Goal: Task Accomplishment & Management: Complete application form

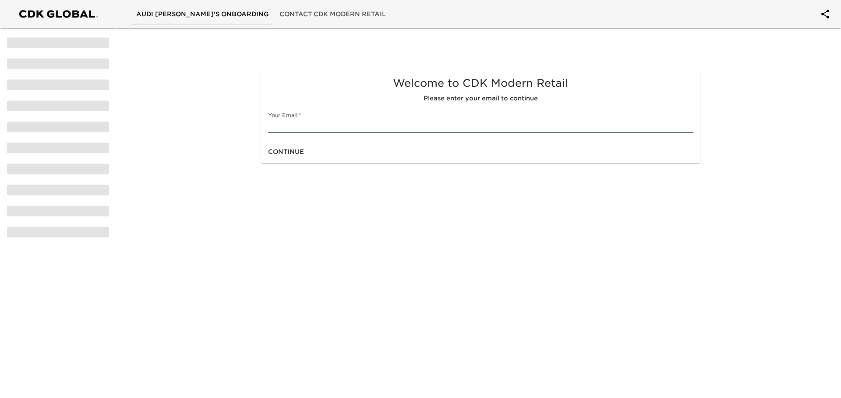
click at [371, 131] on input "text" at bounding box center [480, 126] width 425 height 14
type input "j"
type input "[PERSON_NAME][DOMAIN_NAME][EMAIL_ADDRESS][PERSON_NAME][PERSON_NAME][DOMAIN_NAME]"
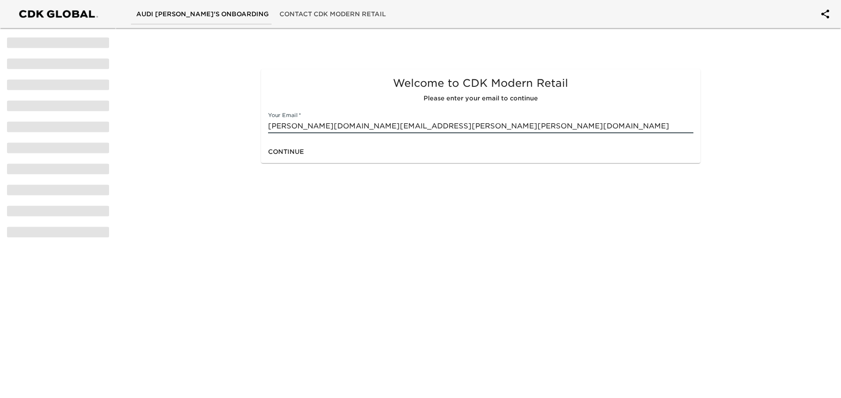
click at [334, 163] on div "Continue" at bounding box center [480, 151] width 439 height 23
click at [280, 157] on span "Continue" at bounding box center [286, 151] width 36 height 11
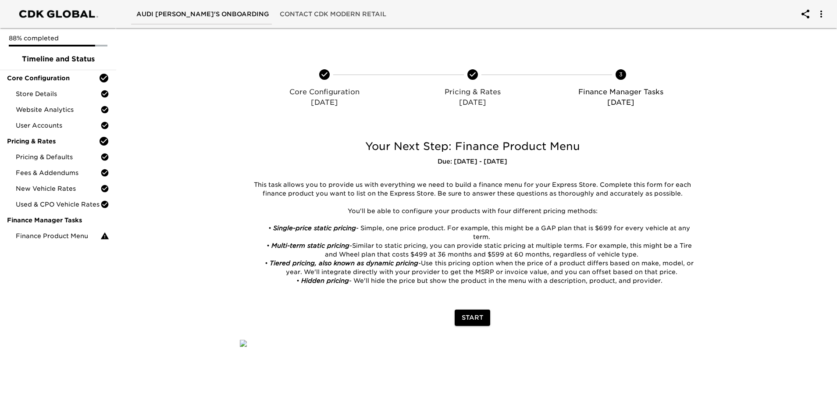
scroll to position [381, 0]
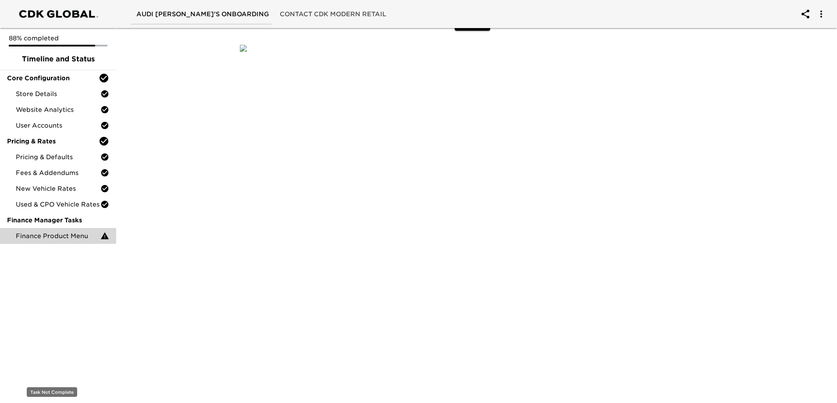
click at [107, 240] on icon at bounding box center [104, 235] width 9 height 9
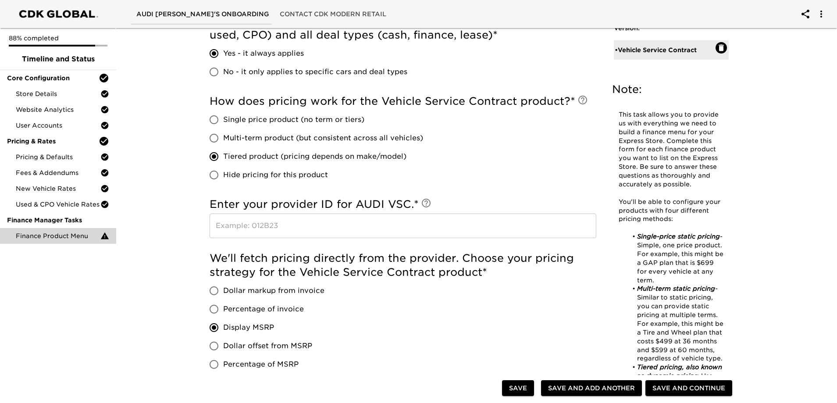
scroll to position [438, 0]
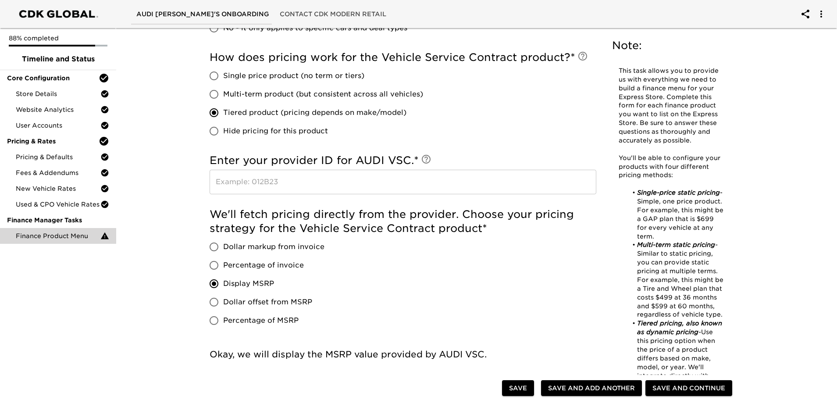
click at [273, 194] on input "text" at bounding box center [402, 182] width 386 height 25
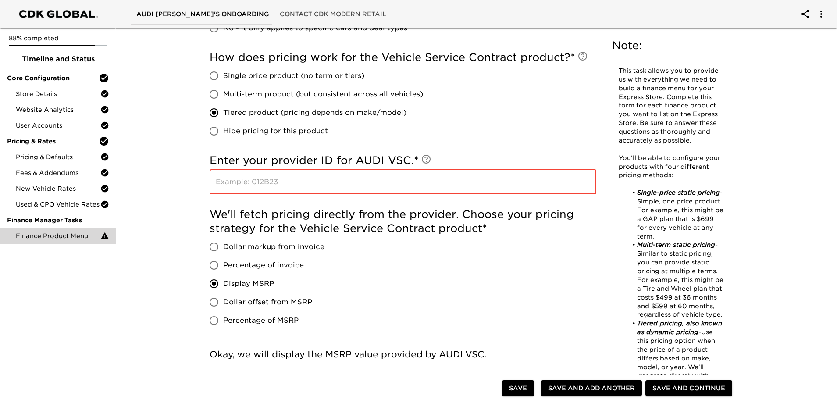
paste input "AU409B11"
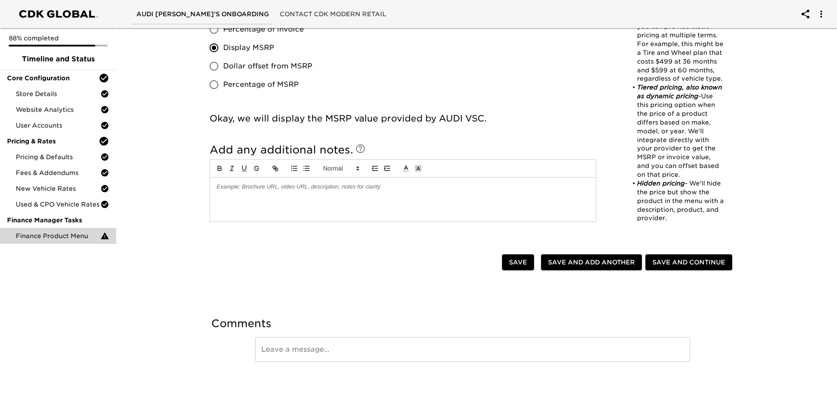
scroll to position [833, 0]
type input "AU409B11"
click at [581, 258] on span "Save and Add Another" at bounding box center [591, 262] width 87 height 11
radio input "false"
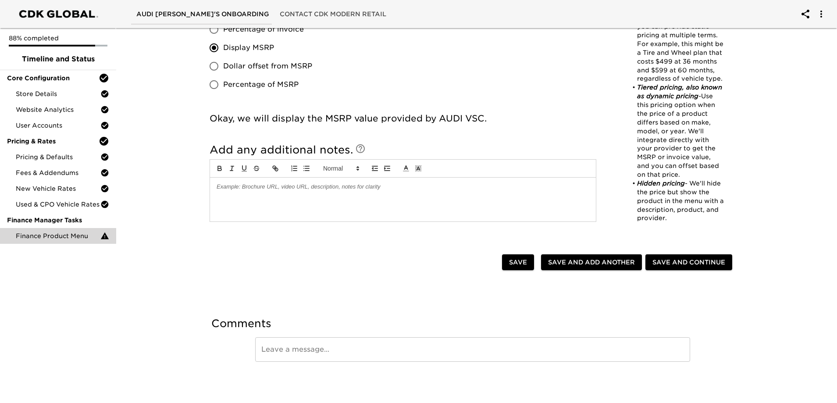
radio input "false"
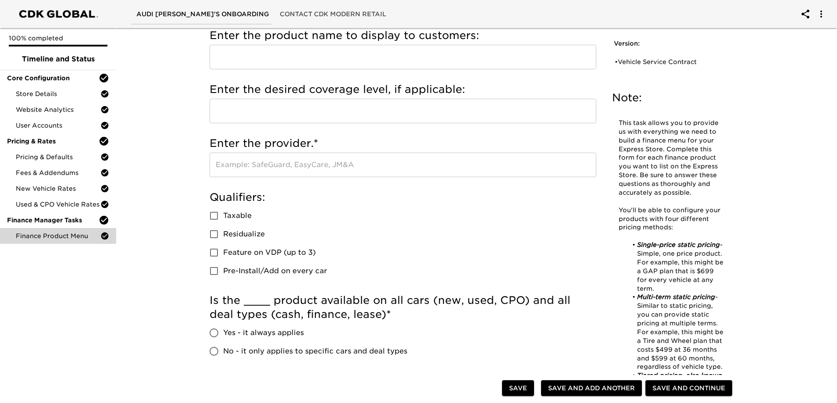
scroll to position [0, 0]
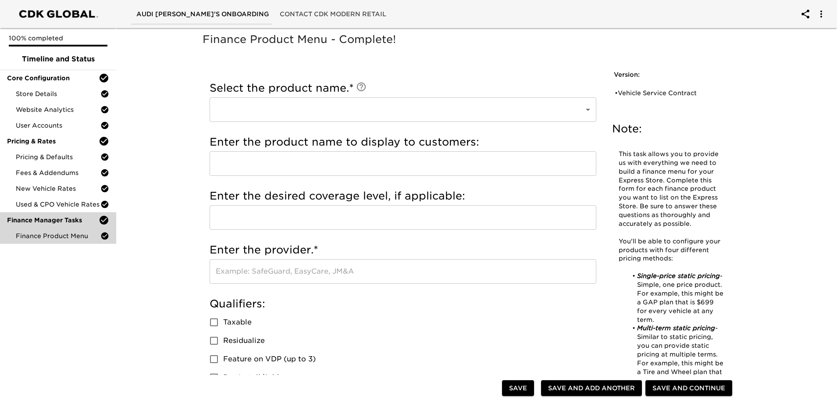
click at [77, 224] on span "Finance Manager Tasks" at bounding box center [53, 220] width 92 height 9
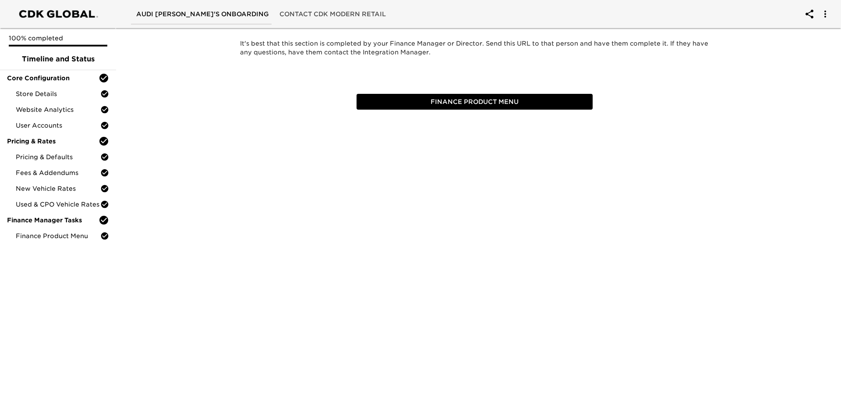
click at [434, 107] on span "Finance Product Menu" at bounding box center [474, 101] width 229 height 11
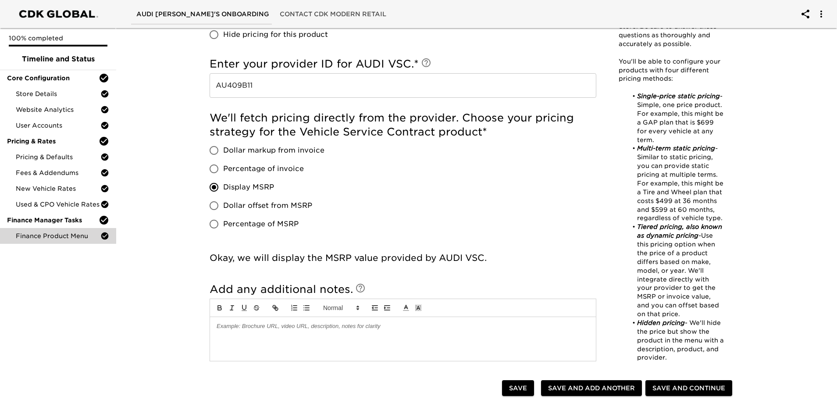
scroll to position [822, 0]
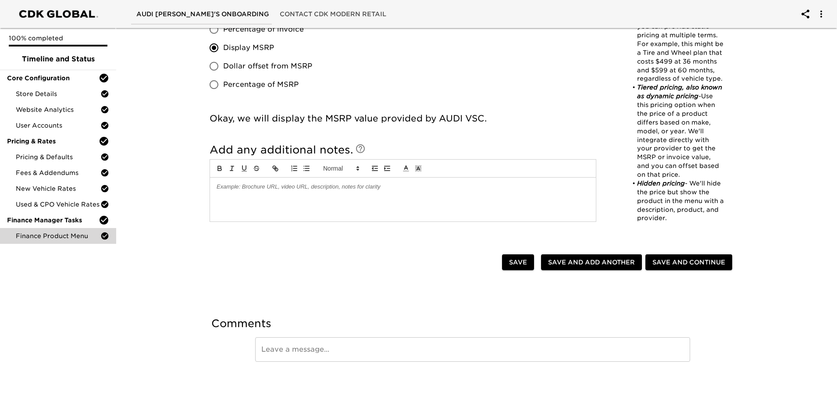
click at [555, 257] on span "Save and Add Another" at bounding box center [591, 262] width 87 height 11
radio input "false"
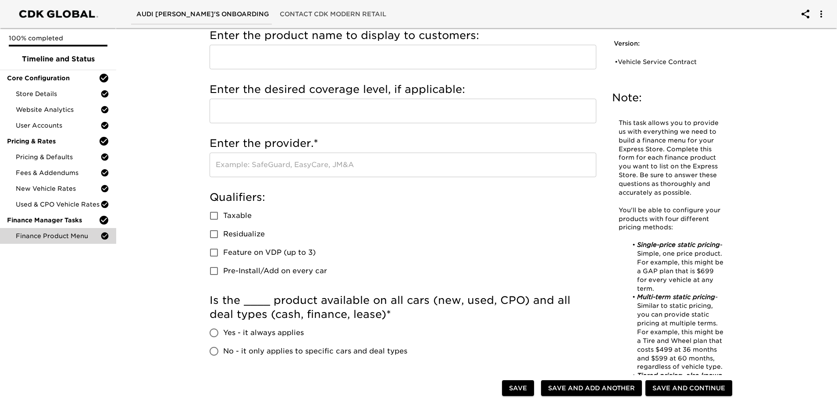
scroll to position [0, 0]
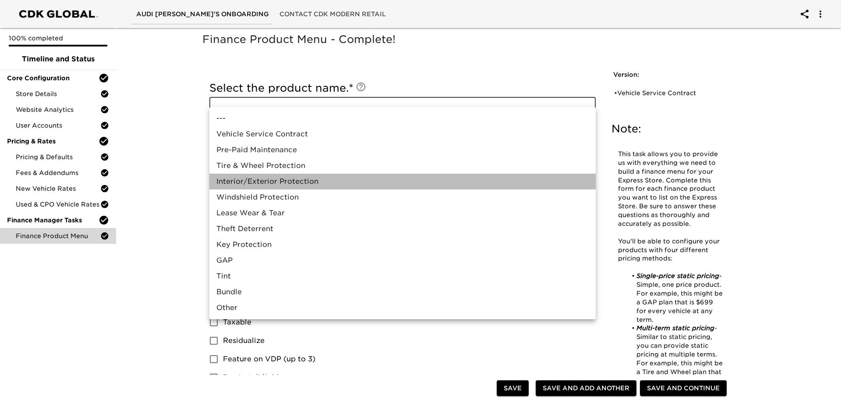
click at [294, 189] on li "Interior/Exterior Protection" at bounding box center [402, 182] width 386 height 16
type input "Interior/Exterior Protection"
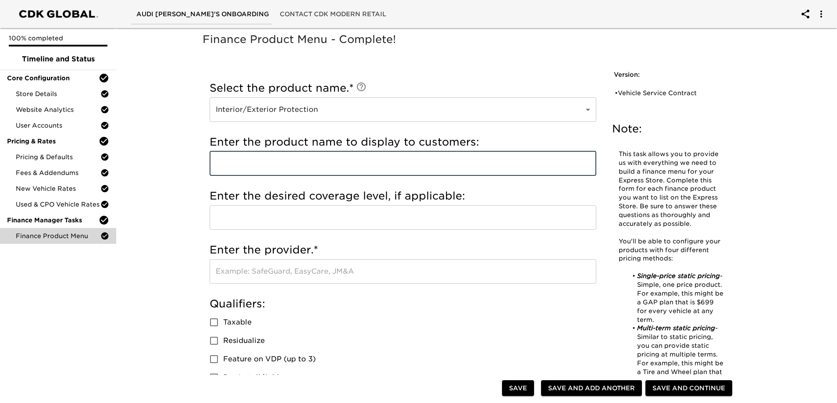
click at [299, 172] on input "text" at bounding box center [402, 163] width 386 height 25
click at [386, 176] on input "text" at bounding box center [402, 163] width 386 height 25
type input "C"
type input "APPEARANCE PROTECTION"
click at [380, 205] on div "Enter the desired coverage level, if applicable: ​" at bounding box center [402, 211] width 386 height 54
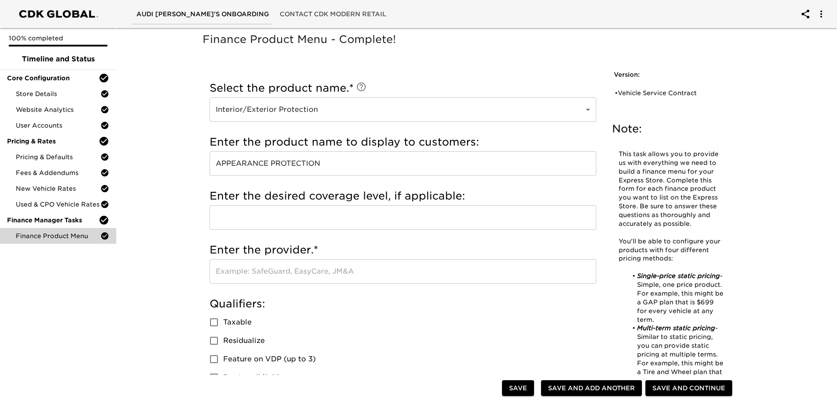
click at [301, 284] on input "text" at bounding box center [402, 271] width 386 height 25
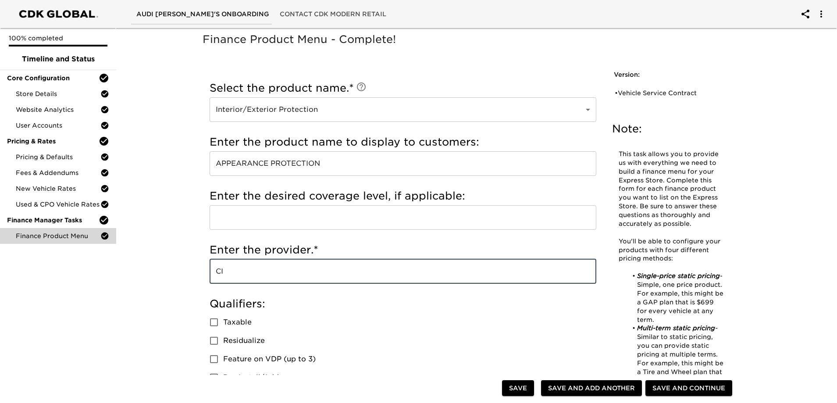
type input "C"
type input "ASSURANT"
click at [310, 262] on div "Enter the provider. * ASSURANT ​" at bounding box center [402, 265] width 386 height 54
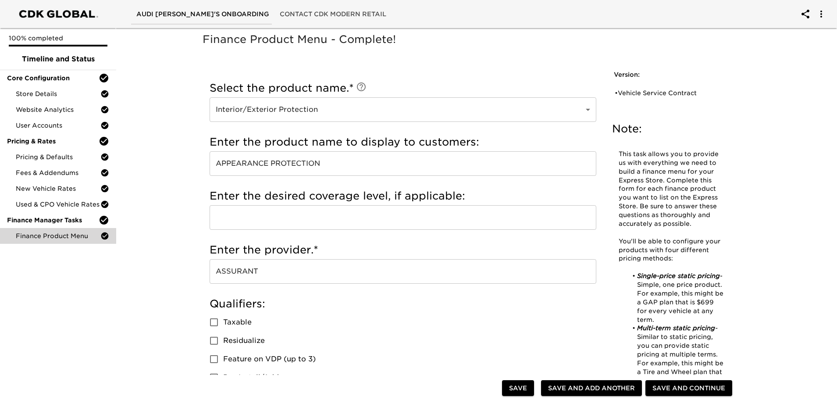
click at [298, 230] on input "text" at bounding box center [402, 217] width 386 height 25
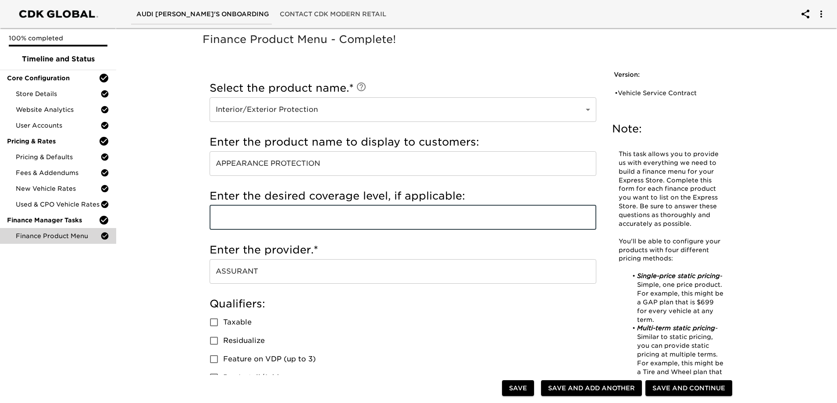
click at [323, 230] on input "text" at bounding box center [402, 217] width 386 height 25
click at [341, 230] on input "text" at bounding box center [402, 217] width 386 height 25
click at [310, 202] on div "Enter the desired coverage level, if applicable: ​" at bounding box center [402, 211] width 386 height 54
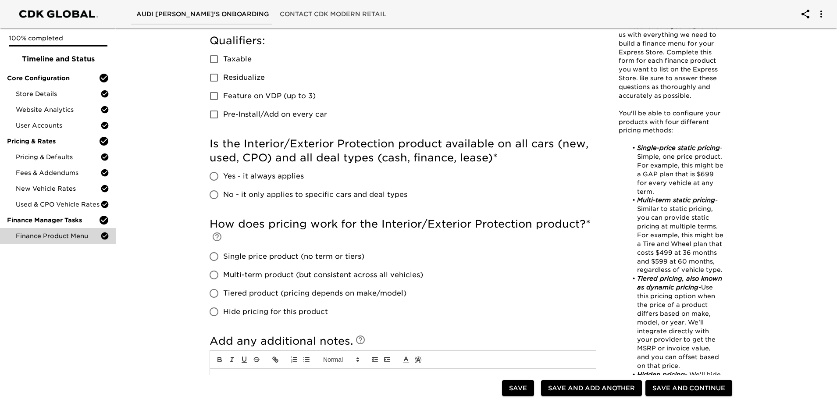
scroll to position [307, 0]
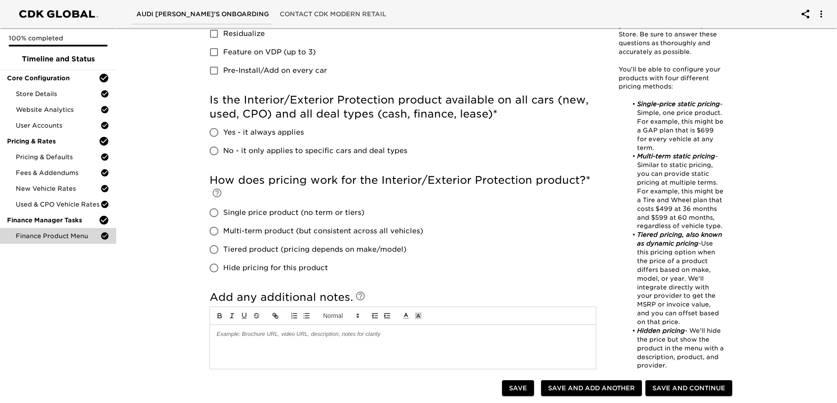
click at [227, 138] on span "Yes - it always applies" at bounding box center [263, 132] width 81 height 11
click at [223, 142] on input "Yes - it always applies" at bounding box center [214, 132] width 18 height 18
radio input "true"
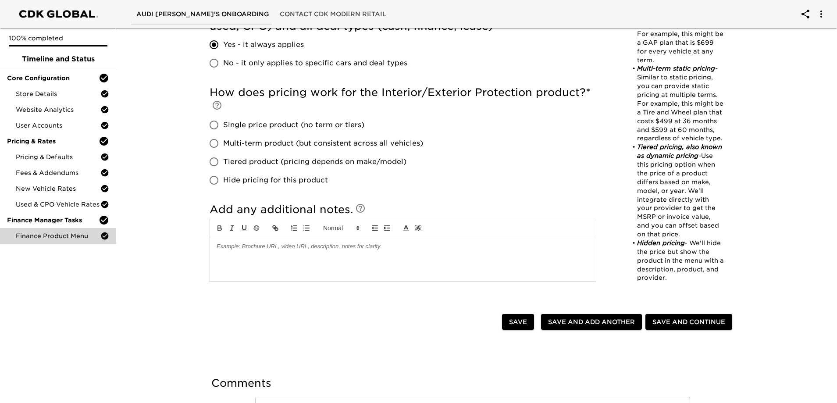
scroll to position [438, 0]
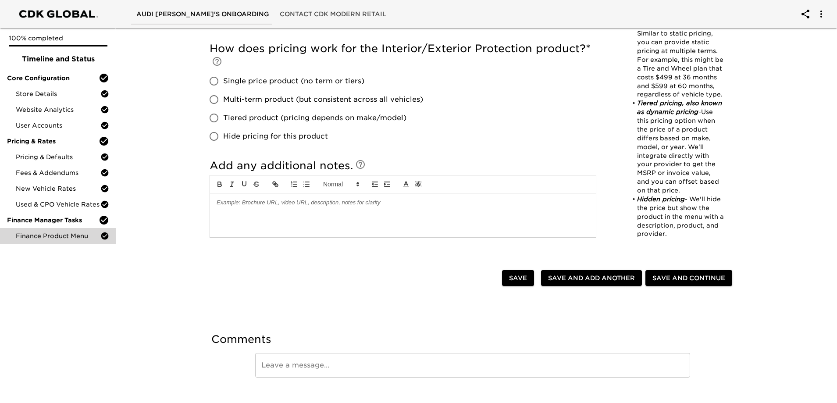
click at [226, 86] on span "Single price product (no term or tiers)" at bounding box center [293, 81] width 141 height 11
click at [223, 90] on input "Single price product (no term or tiers)" at bounding box center [214, 81] width 18 height 18
radio input "true"
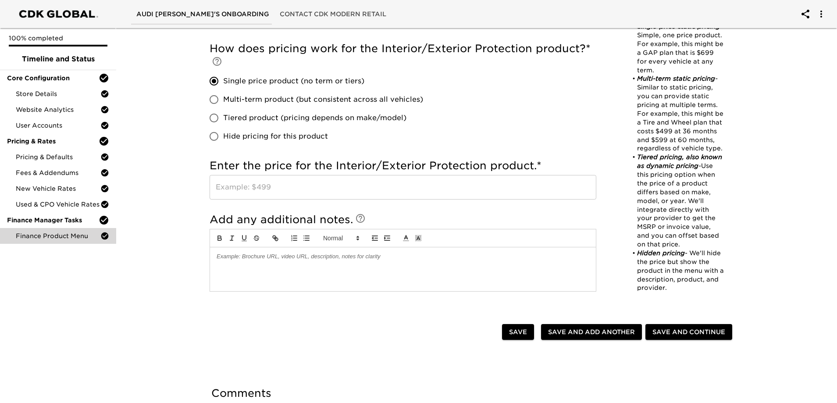
scroll to position [570, 0]
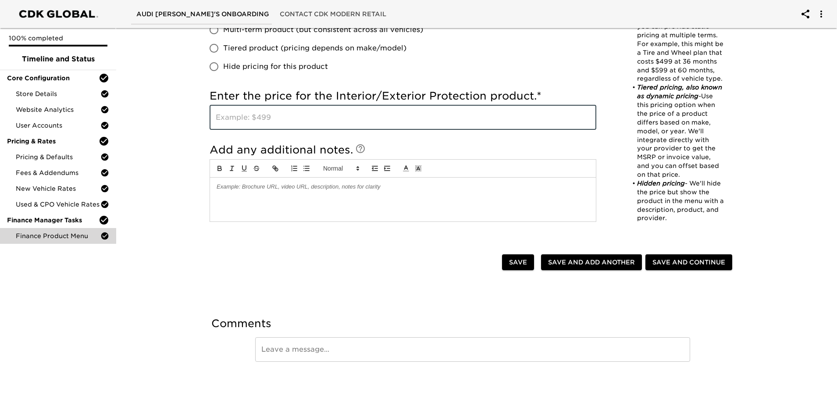
click at [327, 130] on input "text" at bounding box center [402, 117] width 386 height 25
type input "1644"
click at [343, 103] on h5 "Enter the price for the Interior/Exterior Protection product. *" at bounding box center [402, 96] width 386 height 14
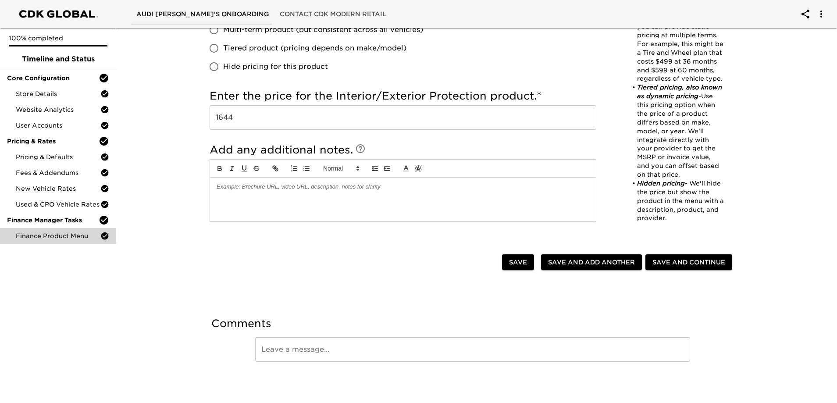
click at [332, 138] on div "Enter the price for the Interior/Exterior Protection product. * 1644 ​" at bounding box center [402, 112] width 386 height 54
click at [581, 262] on span "Save and Add Another" at bounding box center [591, 262] width 87 height 11
radio input "false"
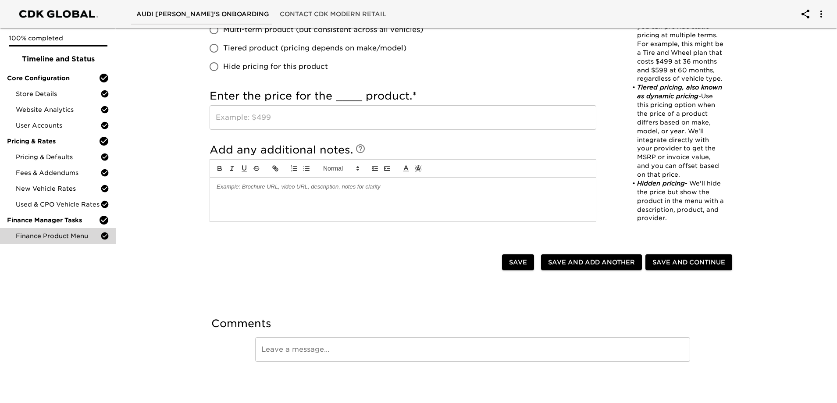
scroll to position [482, 0]
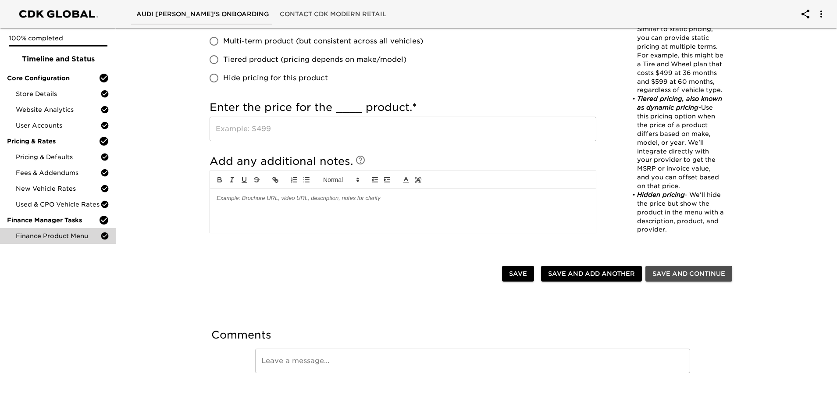
click at [710, 279] on span "Save and Continue" at bounding box center [688, 273] width 73 height 11
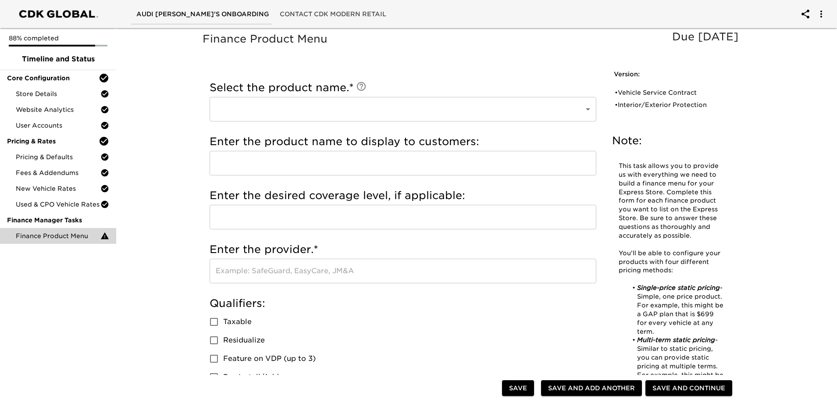
scroll to position [0, 0]
click at [644, 97] on div "• Vehicle Service Contract" at bounding box center [664, 93] width 101 height 9
type input "Vehicle Service Contract"
type input "AUDI VSC"
type input "PLATINUM"
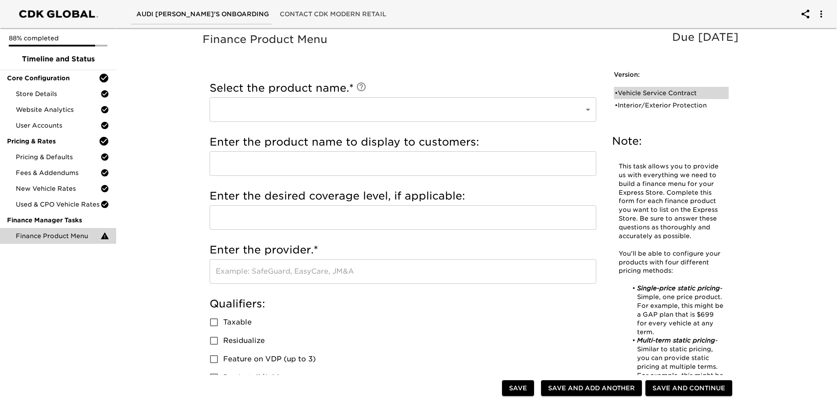
type input "AUDI PURE PROTECTION"
radio input "true"
type input "AU409B11"
radio input "true"
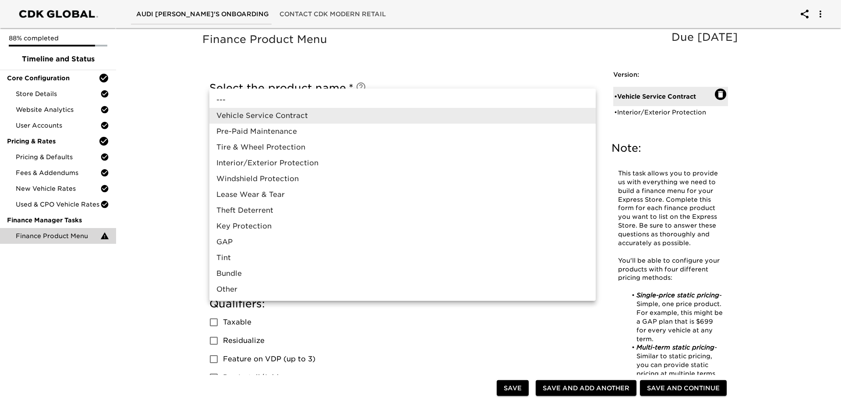
click at [548, 64] on div at bounding box center [420, 201] width 841 height 403
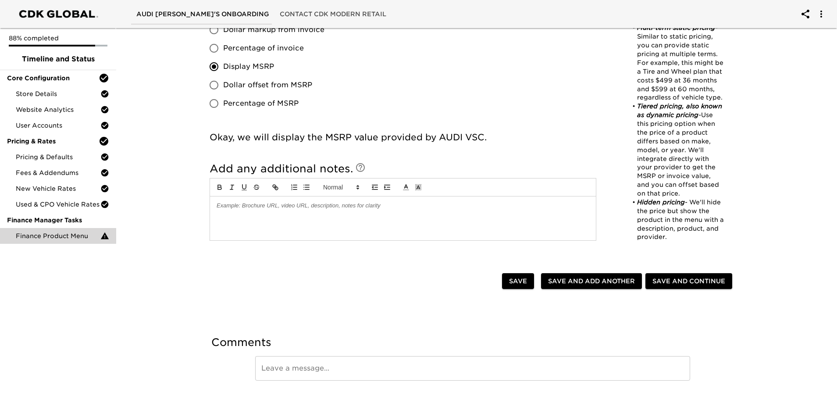
scroll to position [778, 0]
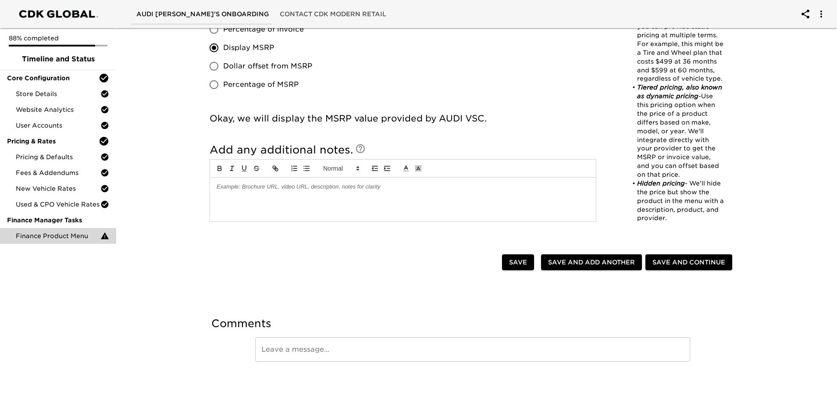
click at [684, 223] on li "Hidden pricing - We'll hide the price but show the product in the menu with a d…" at bounding box center [676, 200] width 96 height 43
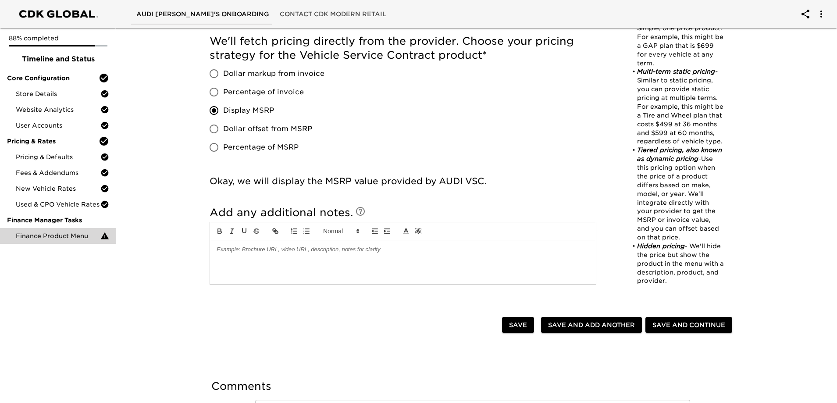
scroll to position [427, 0]
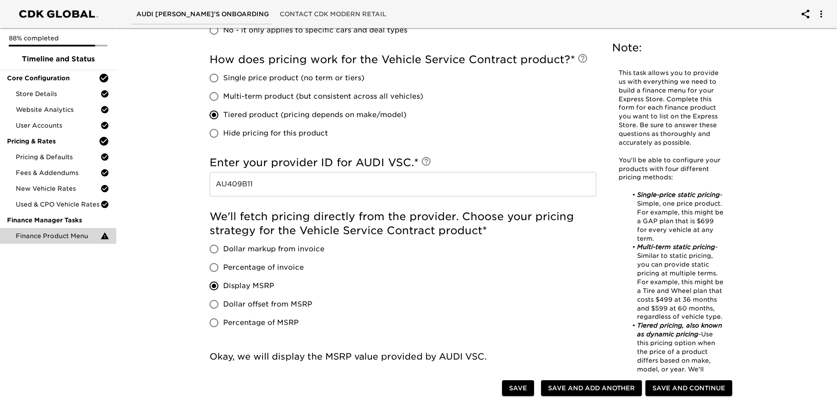
click at [216, 142] on input "Hide pricing for this product" at bounding box center [214, 133] width 18 height 18
radio input "true"
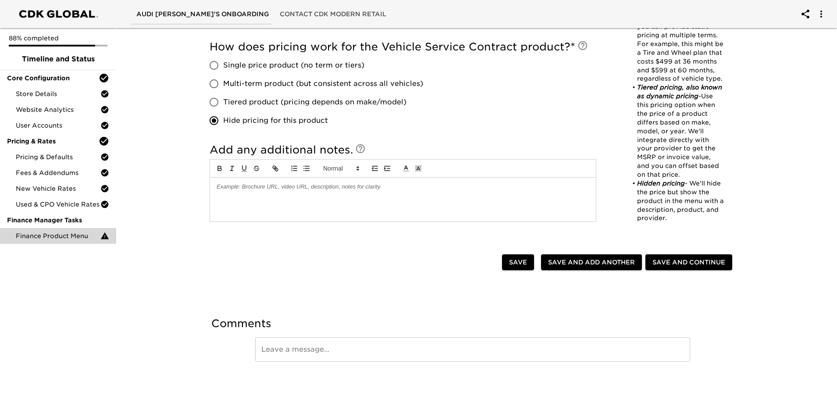
scroll to position [658, 0]
click at [677, 259] on span "Save and Continue" at bounding box center [688, 262] width 73 height 11
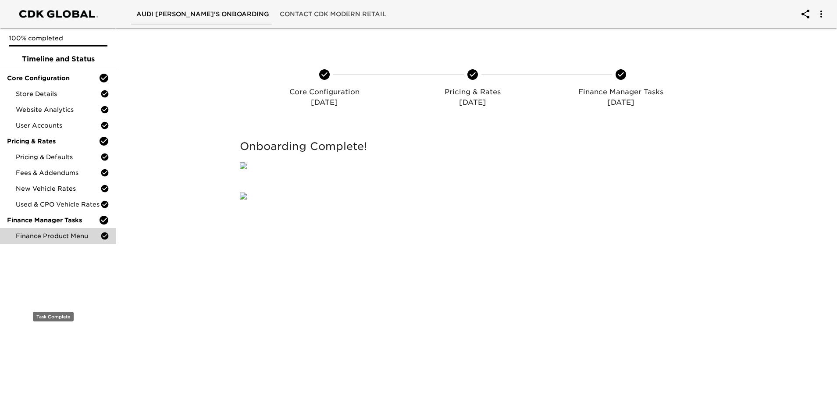
click at [31, 240] on span "Finance Product Menu" at bounding box center [58, 235] width 85 height 9
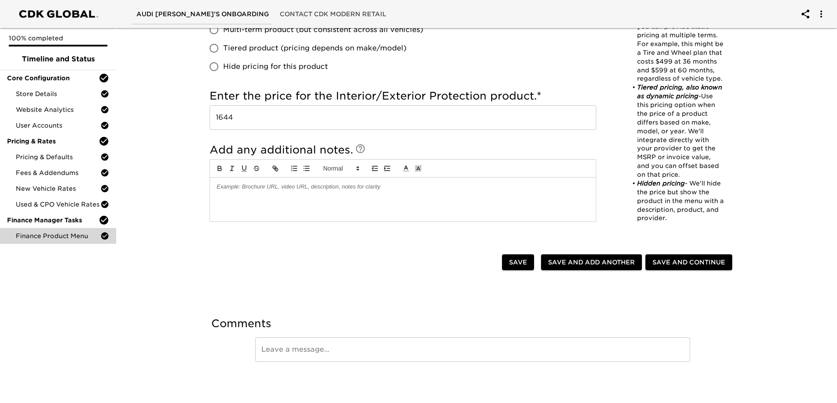
scroll to position [658, 0]
click at [569, 257] on span "Save and Add Another" at bounding box center [591, 262] width 87 height 11
radio input "false"
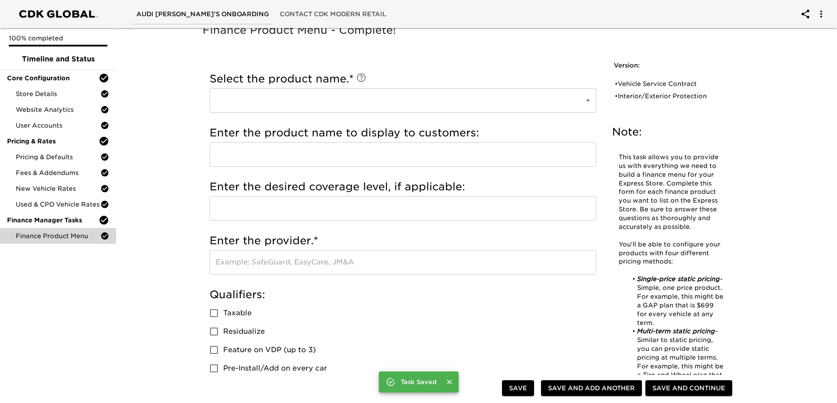
scroll to position [0, 0]
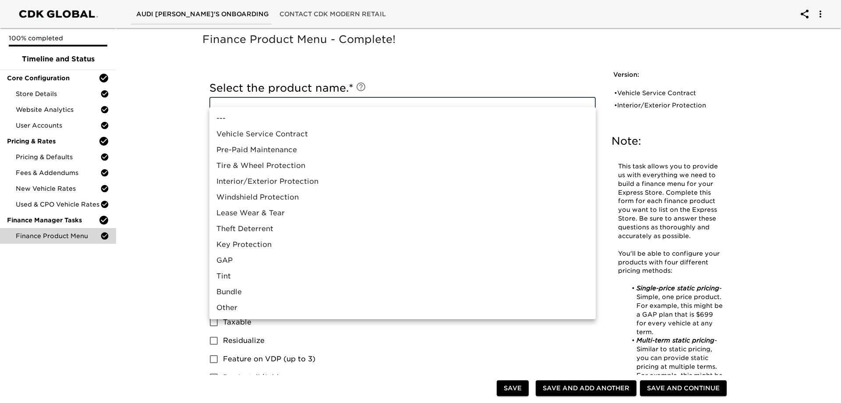
click at [303, 205] on li "Windshield Protection" at bounding box center [402, 197] width 386 height 16
type input "Windshield Protection"
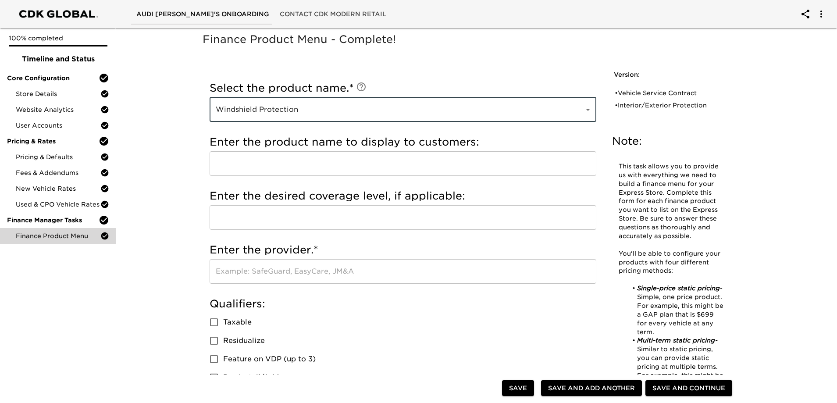
click at [328, 176] on input "text" at bounding box center [402, 163] width 386 height 25
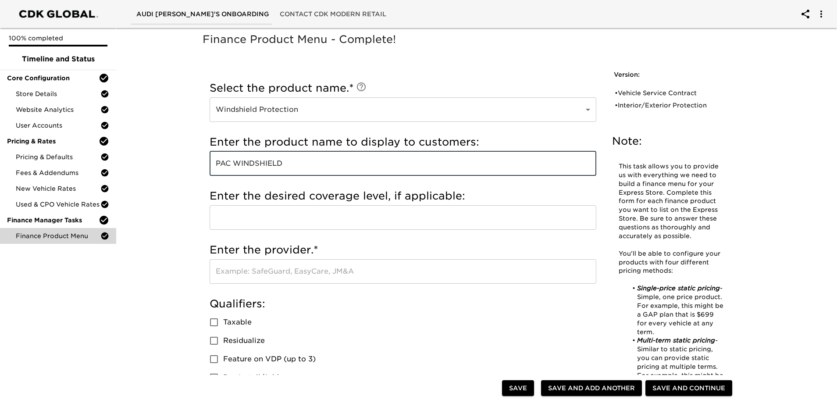
type input "PAC WINDSHIELD"
click at [372, 230] on input "text" at bounding box center [402, 217] width 386 height 25
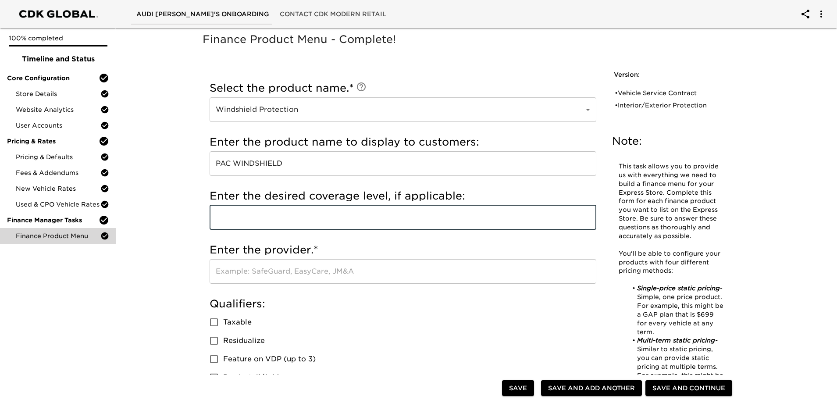
click at [411, 238] on div "Enter the desired coverage level, if applicable: ​" at bounding box center [402, 211] width 386 height 54
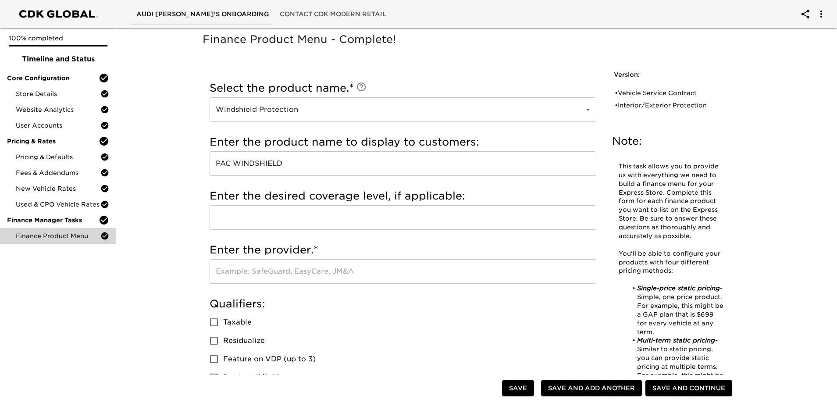
scroll to position [131, 0]
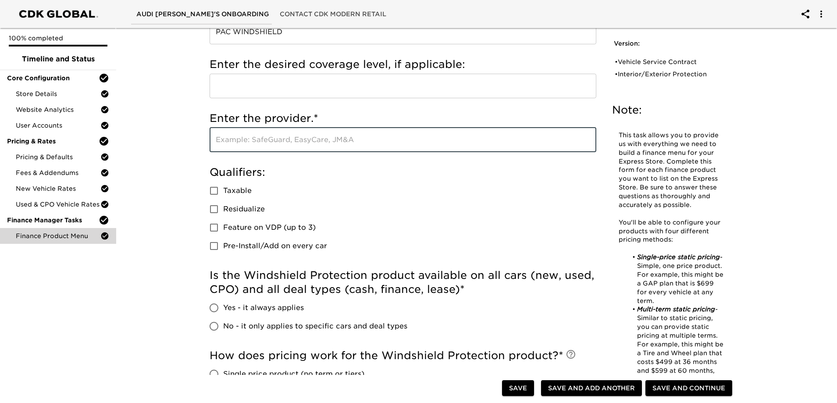
click at [339, 152] on input "text" at bounding box center [402, 140] width 386 height 25
type input "P"
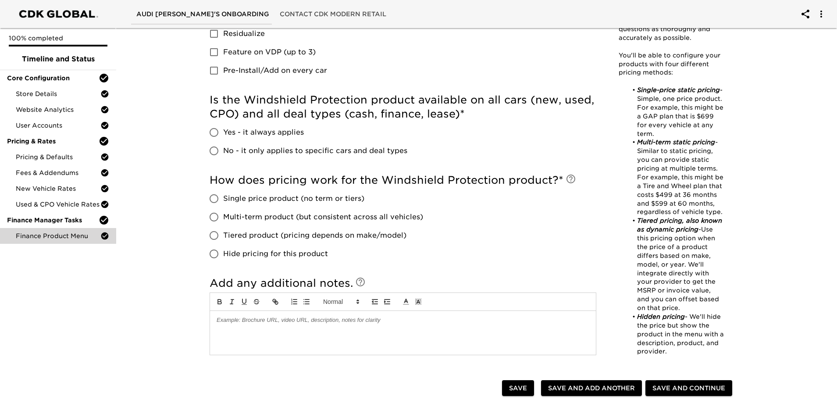
scroll to position [351, 0]
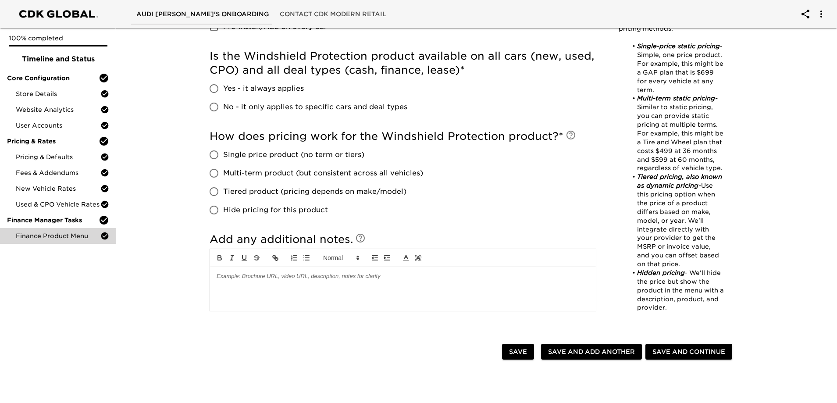
type input "PARTNERS ALLIANCE CORPORATION"
click at [218, 98] on input "Yes - it always applies" at bounding box center [214, 88] width 18 height 18
radio input "true"
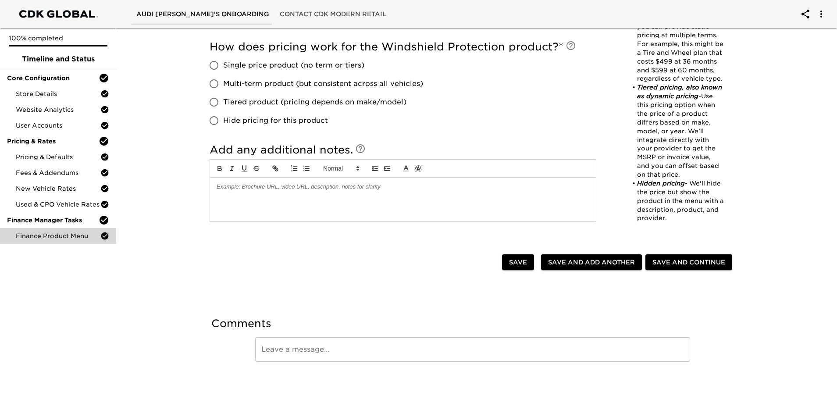
click at [216, 74] on input "Single price product (no term or tiers)" at bounding box center [214, 65] width 18 height 18
radio input "true"
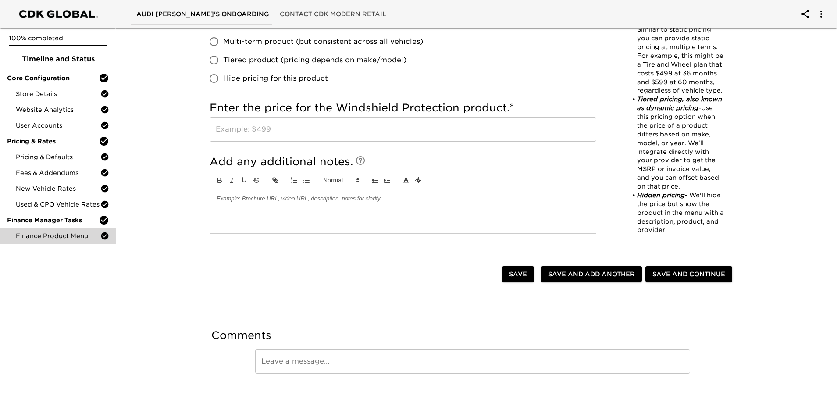
click at [316, 142] on input "text" at bounding box center [402, 129] width 386 height 25
click at [429, 142] on input "text" at bounding box center [402, 129] width 386 height 25
type input "1465"
click at [460, 96] on div "How does pricing work for the Windshield Protection product? * Single price pro…" at bounding box center [402, 44] width 386 height 103
click at [424, 142] on input "1465" at bounding box center [402, 129] width 386 height 25
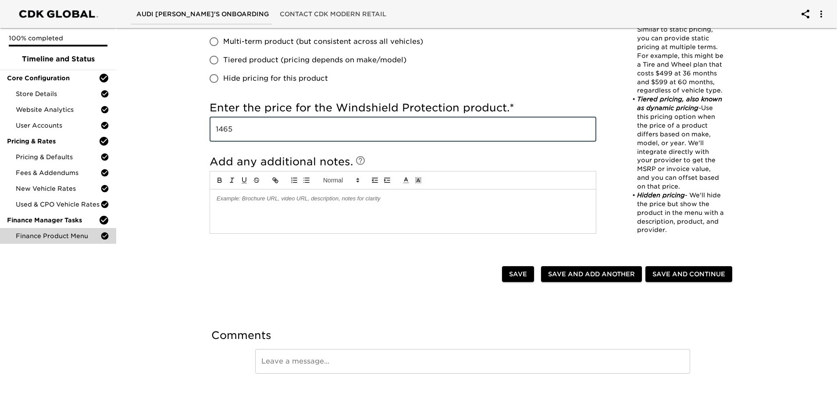
click at [323, 142] on input "1465" at bounding box center [402, 129] width 386 height 25
click at [320, 142] on input "1465" at bounding box center [402, 129] width 386 height 25
type input "1450"
click at [347, 150] on div "Enter the price for the Windshield Protection product. * 1450 ​" at bounding box center [402, 123] width 386 height 54
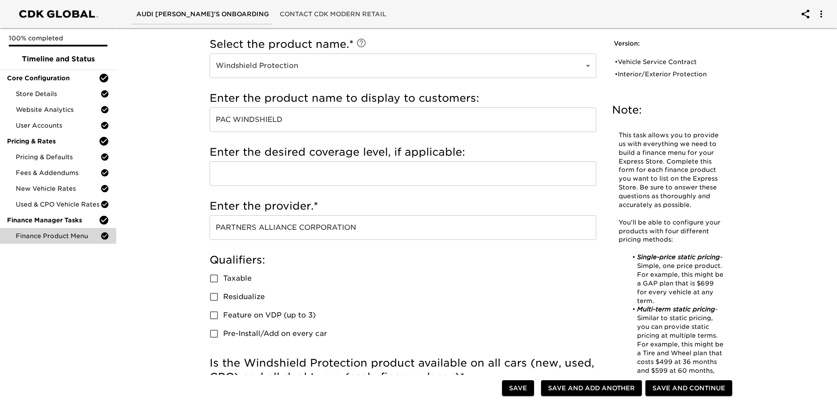
scroll to position [0, 0]
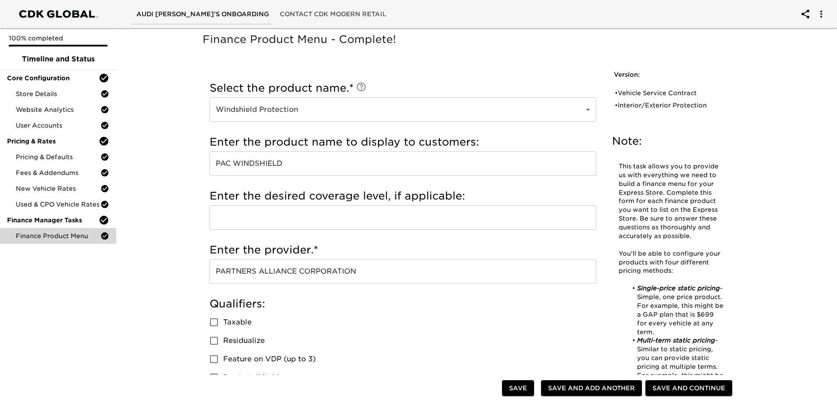
click at [579, 393] on span "Save and Add Another" at bounding box center [591, 388] width 87 height 11
radio input "false"
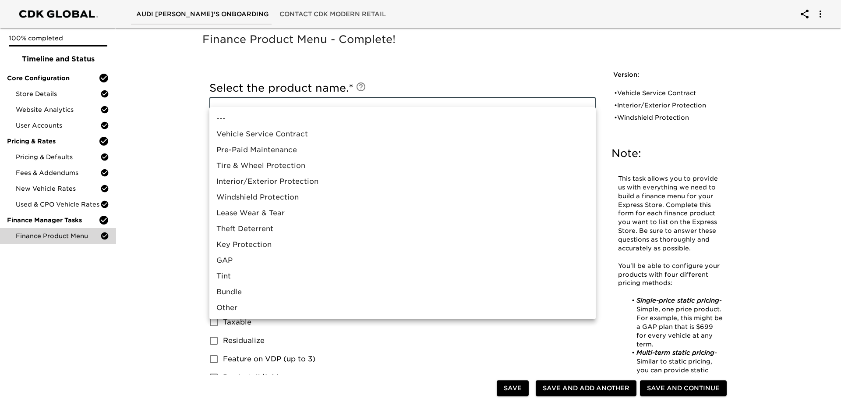
click at [450, 75] on div at bounding box center [420, 201] width 841 height 403
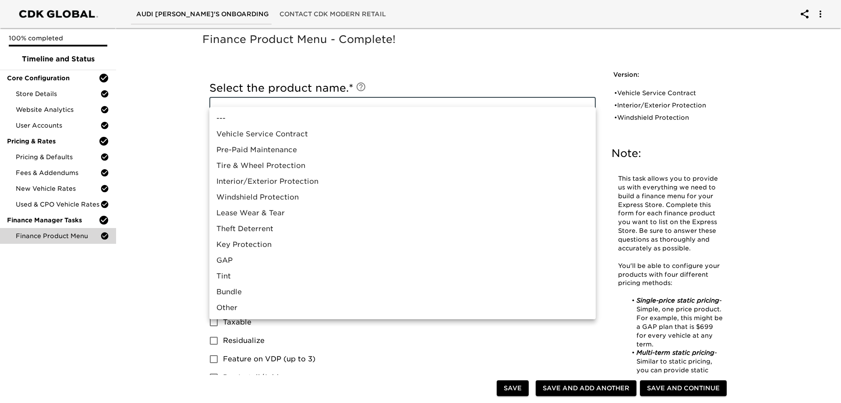
click at [309, 173] on li "Tire & Wheel Protection" at bounding box center [402, 166] width 386 height 16
type input "Tire & Wheel Protection"
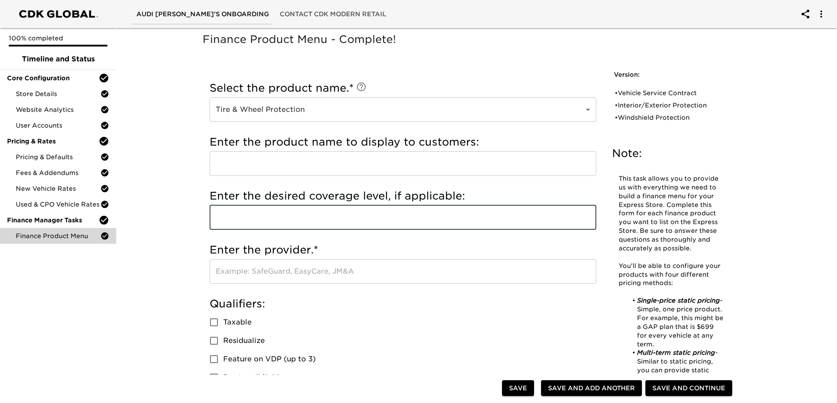
click at [316, 230] on input "text" at bounding box center [402, 217] width 386 height 25
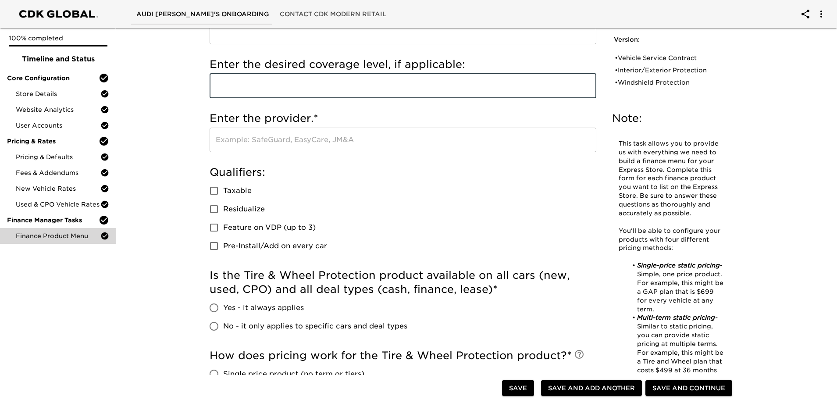
scroll to position [307, 0]
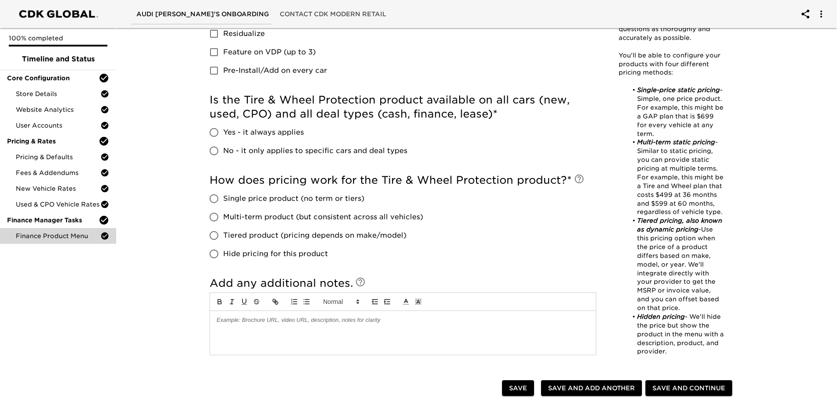
click at [219, 142] on input "Yes - it always applies" at bounding box center [214, 132] width 18 height 18
radio input "true"
click at [221, 226] on input "Multi-term product (but consistent across all vehicles)" at bounding box center [214, 217] width 18 height 18
radio input "true"
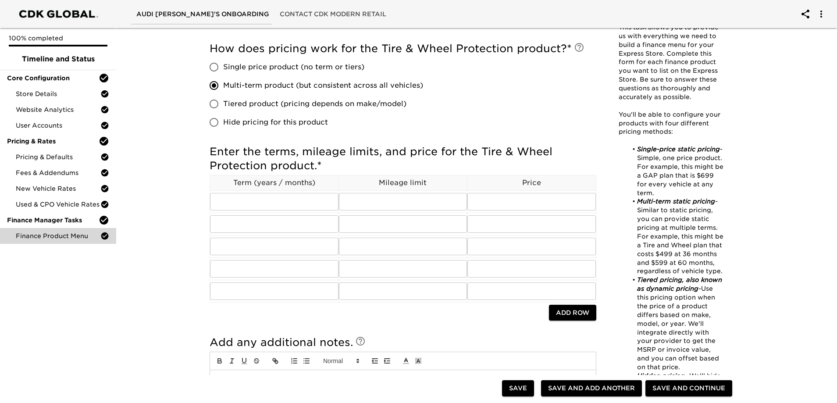
scroll to position [526, 0]
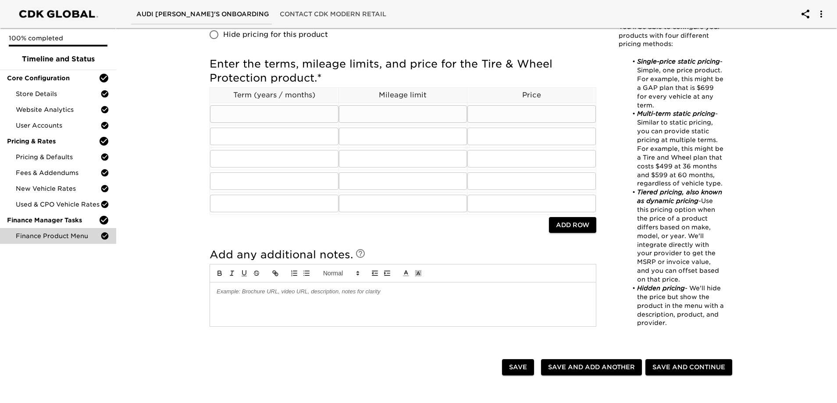
click at [397, 123] on input "text" at bounding box center [403, 114] width 128 height 18
type input "UNLIMITED"
click at [285, 123] on input "text" at bounding box center [274, 114] width 128 height 18
type input "5/60"
click at [255, 145] on input "text" at bounding box center [274, 137] width 128 height 18
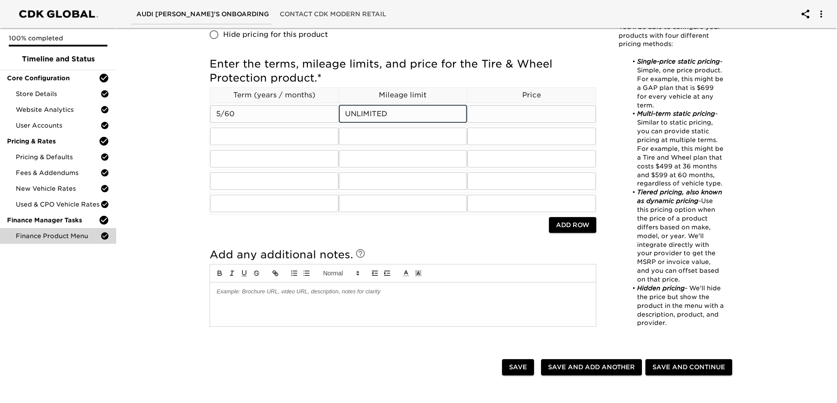
click at [427, 123] on input "UNLIMITED" at bounding box center [403, 114] width 128 height 18
click at [511, 123] on input "text" at bounding box center [531, 114] width 128 height 18
click at [502, 123] on input "text" at bounding box center [531, 114] width 128 height 18
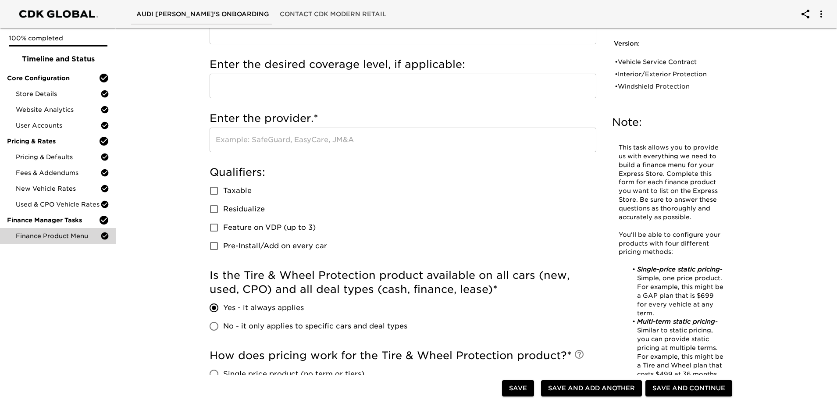
scroll to position [0, 0]
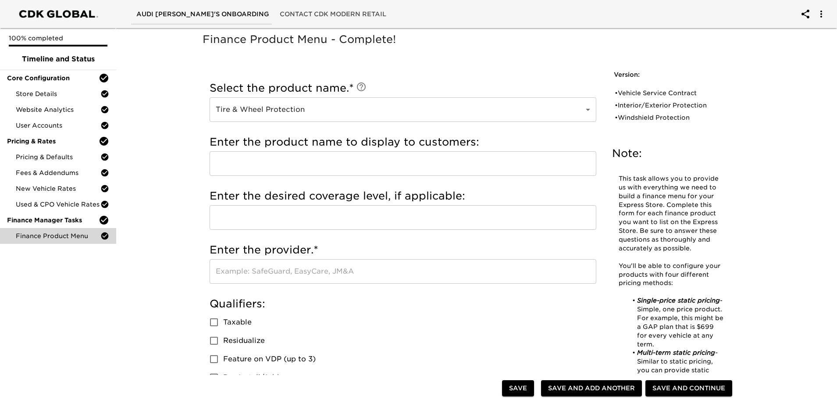
type input "2950"
click at [323, 168] on input "text" at bounding box center [402, 163] width 386 height 25
type input "A"
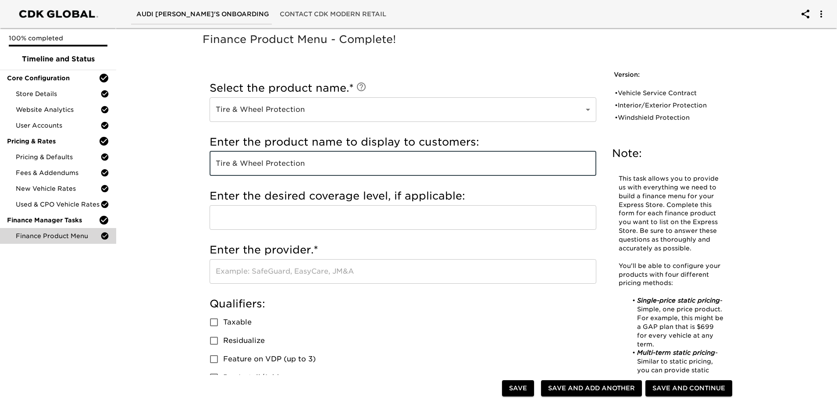
scroll to position [131, 0]
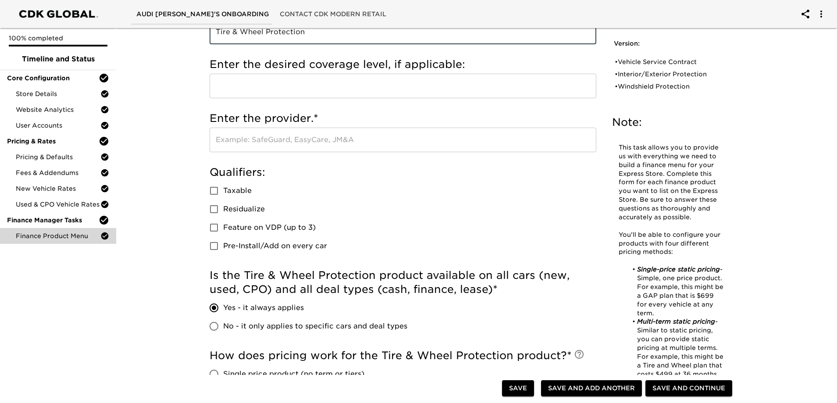
type input "Tire & Wheel Protection"
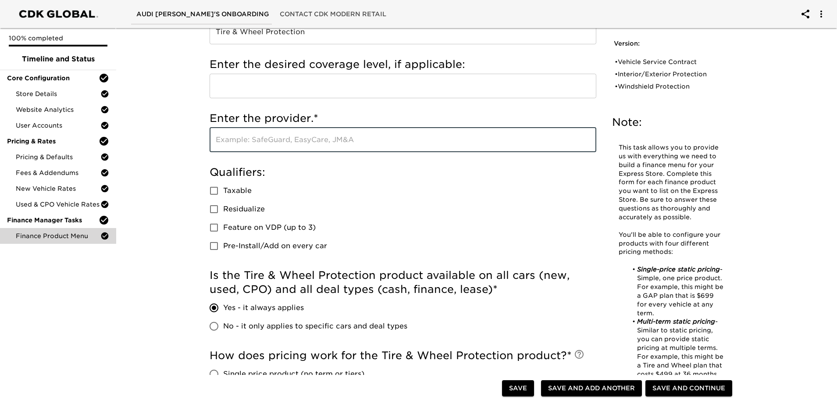
click at [320, 152] on input "text" at bounding box center [402, 140] width 386 height 25
type input "Assurant"
click at [318, 188] on div "Qualifiers: Taxable Residualize Feature on VDP (up to 3) Pre-Install/Add on eve…" at bounding box center [402, 212] width 386 height 103
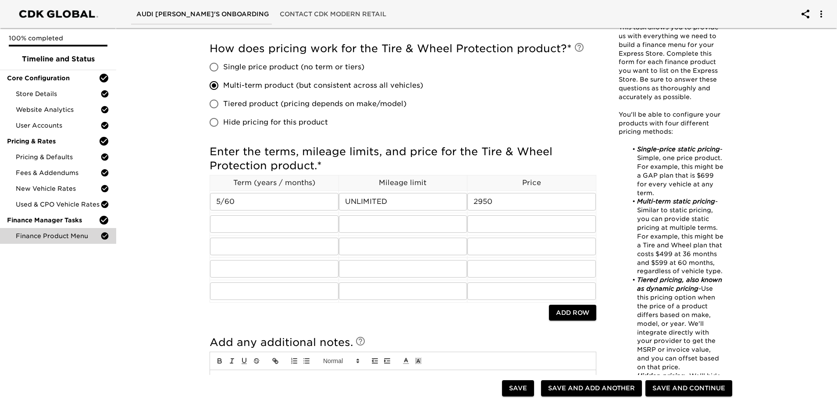
scroll to position [482, 0]
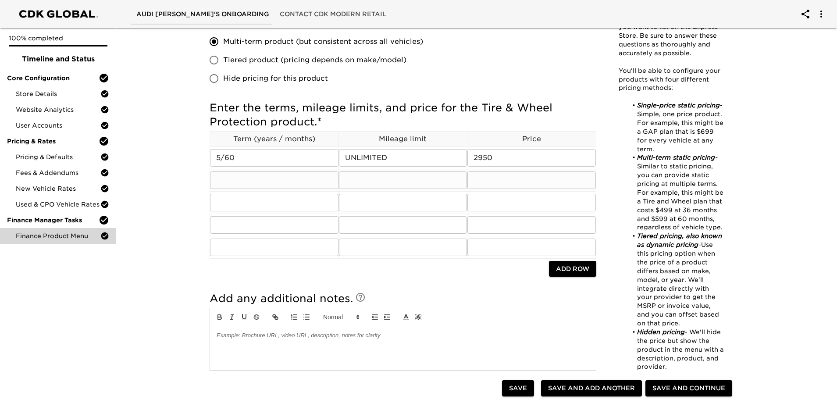
click at [311, 189] on input "text" at bounding box center [274, 180] width 128 height 18
click at [520, 167] on input "2950" at bounding box center [531, 158] width 128 height 18
click at [557, 129] on h5 "Enter the terms, mileage limits, and price for the Tire & Wheel Protection prod…" at bounding box center [402, 115] width 386 height 28
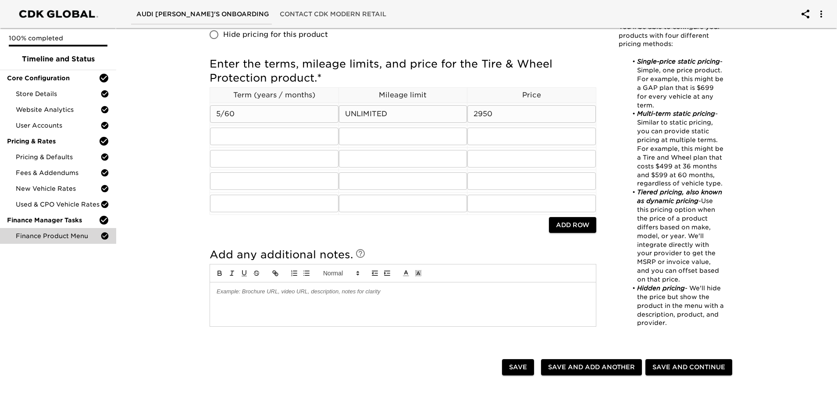
click at [517, 123] on input "2950" at bounding box center [531, 114] width 128 height 18
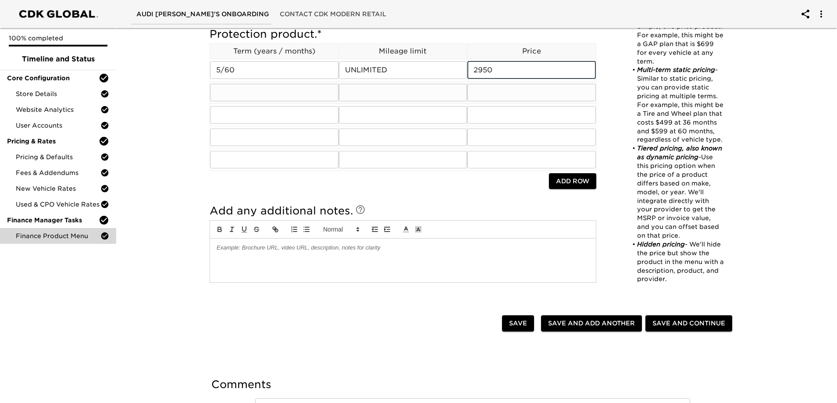
click at [230, 101] on input "text" at bounding box center [274, 93] width 128 height 18
click at [289, 79] on input "5/60" at bounding box center [274, 70] width 128 height 18
type input "3"
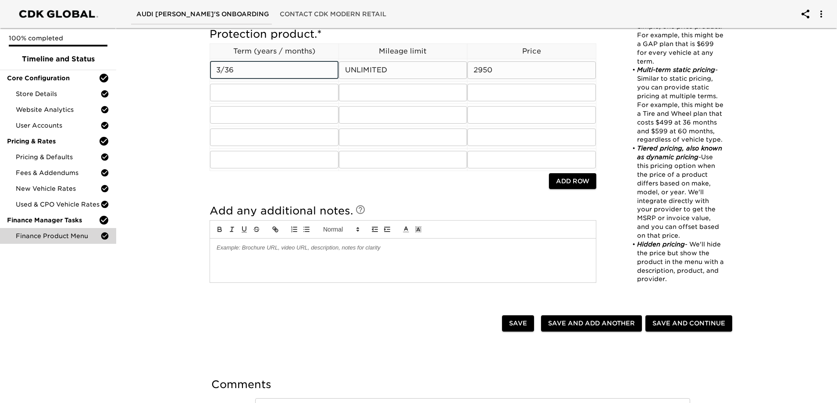
type input "3/36"
click at [511, 79] on input "2950" at bounding box center [531, 70] width 128 height 18
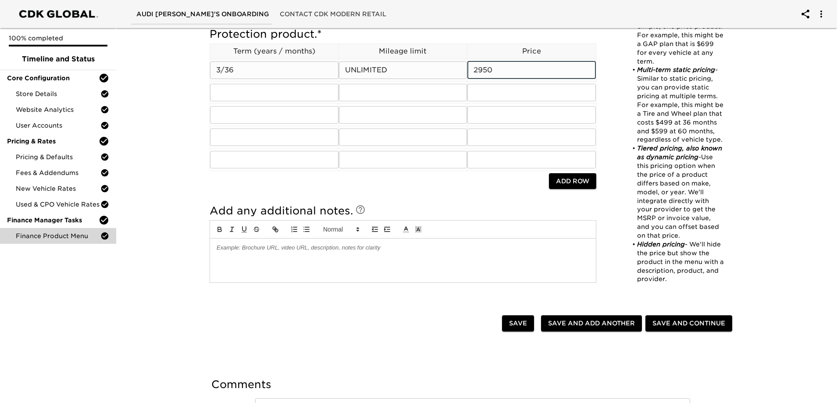
click at [511, 79] on input "2950" at bounding box center [531, 70] width 128 height 18
type input "2750"
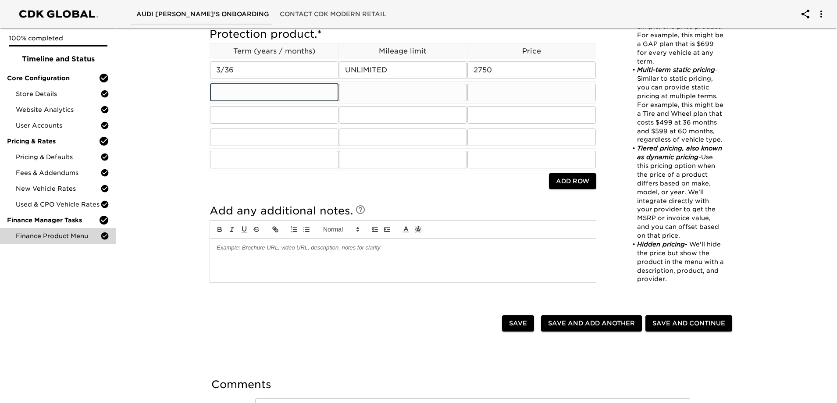
click at [300, 101] on input "text" at bounding box center [274, 93] width 128 height 18
type input "5/60"
click at [347, 101] on input "text" at bounding box center [403, 93] width 128 height 18
type input "u"
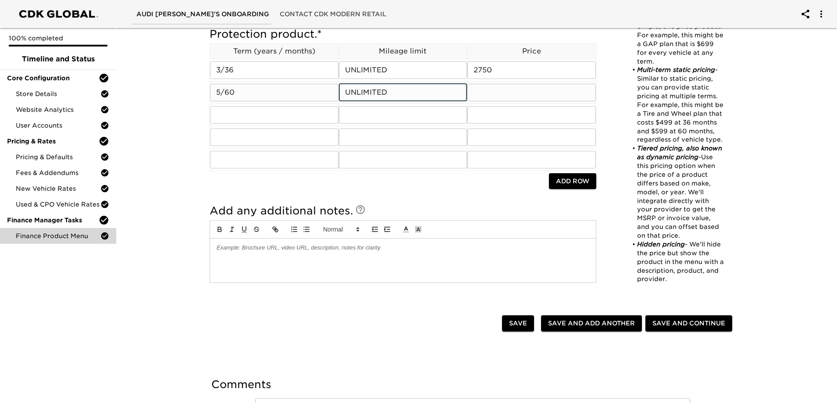
type input "UNLIMITED"
click at [512, 101] on input "text" at bounding box center [531, 93] width 128 height 18
type input "2950"
click at [266, 124] on input "text" at bounding box center [274, 115] width 128 height 18
type input "7/72"
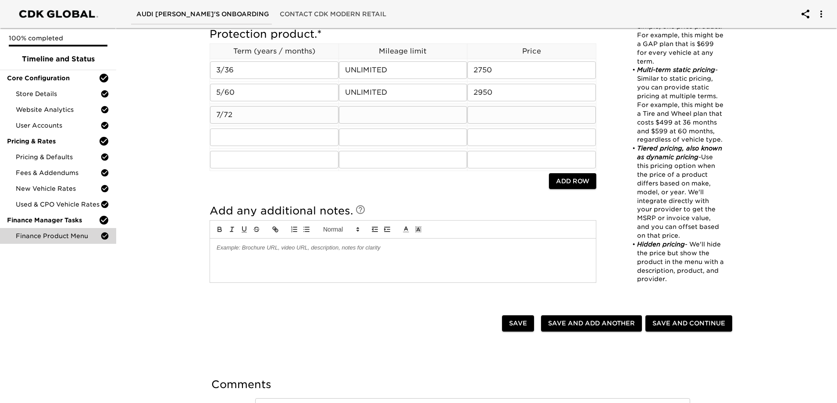
click at [380, 124] on input "text" at bounding box center [403, 115] width 128 height 18
click at [289, 124] on input "7/72" at bounding box center [274, 115] width 128 height 18
type input "7/84"
click at [425, 124] on input "text" at bounding box center [403, 115] width 128 height 18
type input "UNLIMITED"
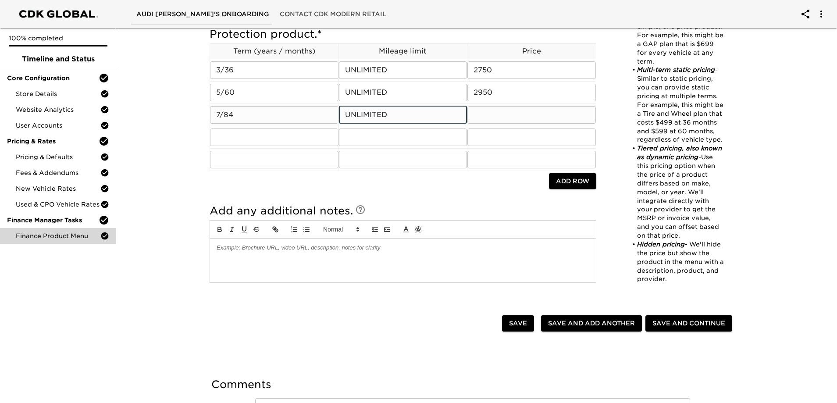
click at [503, 124] on input "text" at bounding box center [531, 115] width 128 height 18
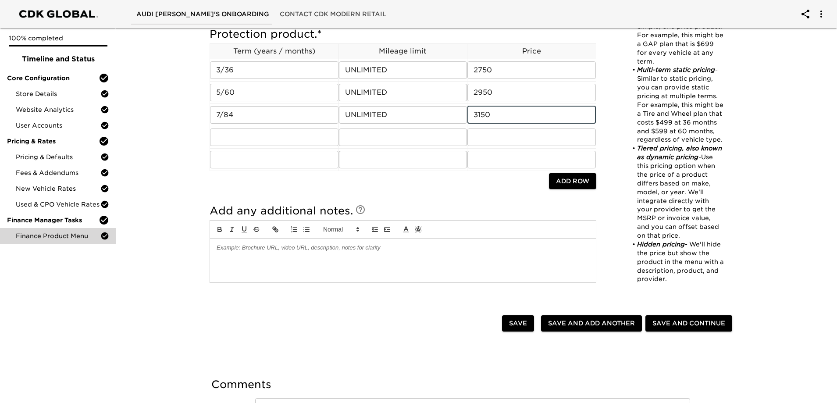
type input "3150"
click at [607, 228] on div "Note: This task allows you to provide us with everything we need to build a fin…" at bounding box center [671, 82] width 132 height 451
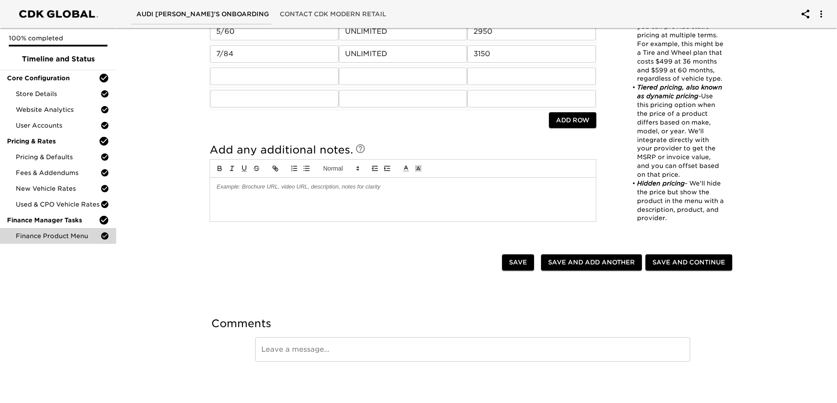
scroll to position [766, 0]
click at [579, 257] on span "Save and Add Another" at bounding box center [591, 262] width 87 height 11
radio input "false"
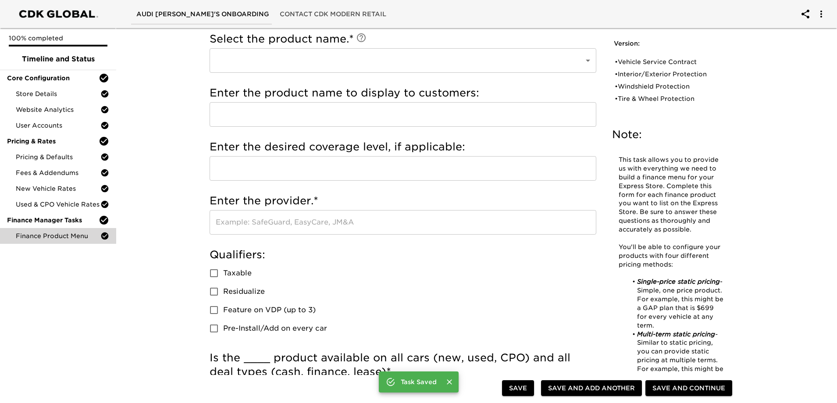
scroll to position [0, 0]
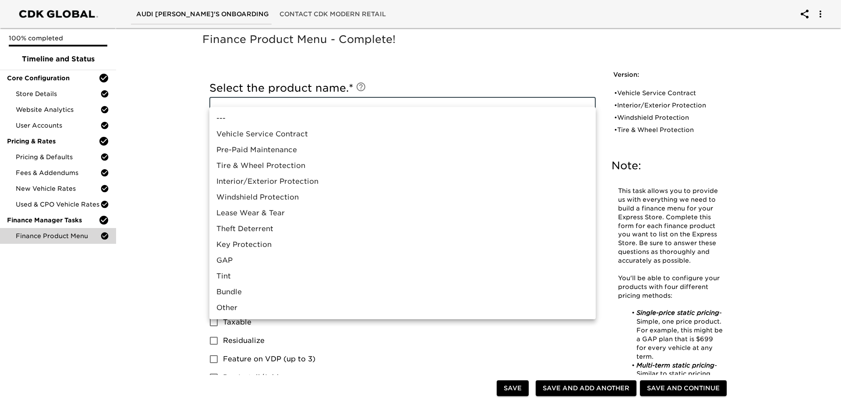
click at [253, 268] on li "GAP" at bounding box center [402, 260] width 386 height 16
type input "GAP"
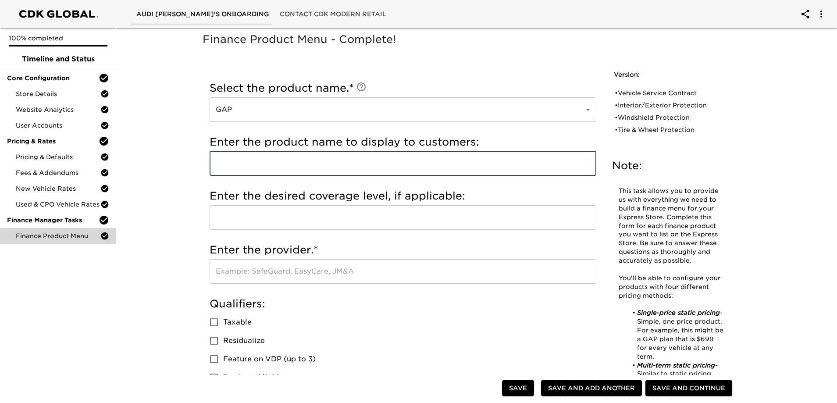
click at [408, 176] on input "text" at bounding box center [402, 163] width 386 height 25
type input "AVC"
click at [408, 176] on input "AVC" at bounding box center [402, 163] width 386 height 25
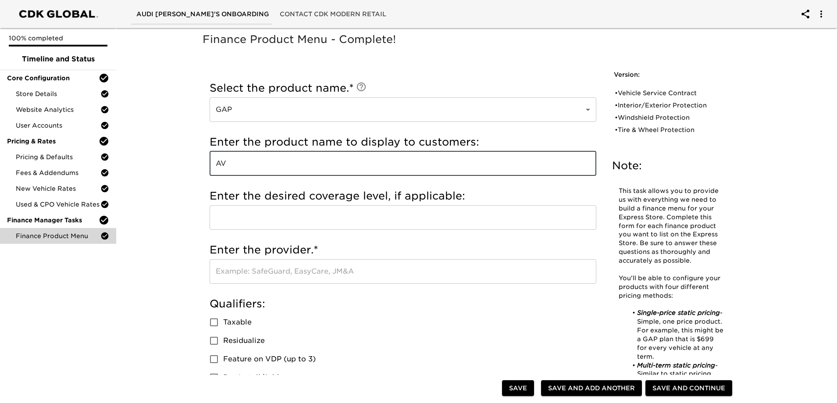
type input "A"
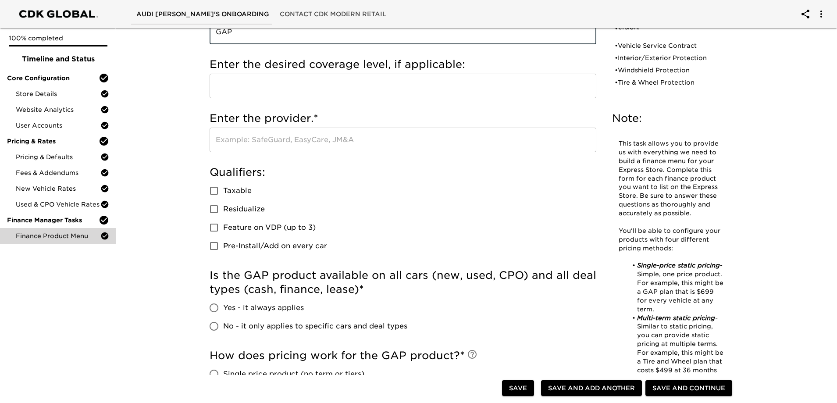
type input "GAP"
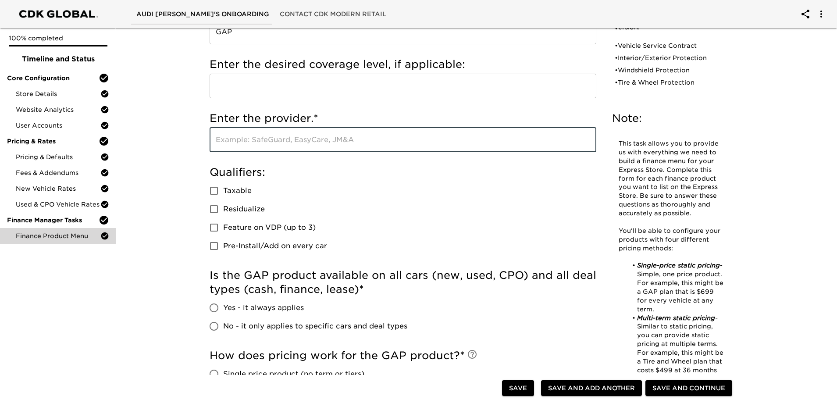
click at [347, 152] on input "text" at bounding box center [402, 140] width 386 height 25
type input "ASSURANT"
click at [359, 179] on h5 "Qualifiers:" at bounding box center [402, 172] width 386 height 14
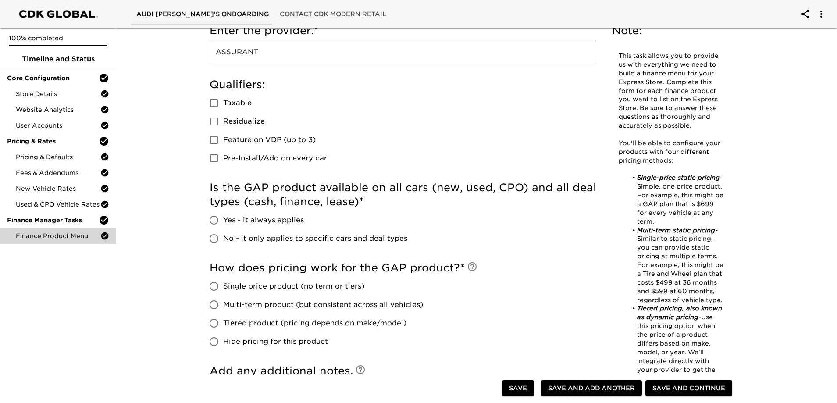
scroll to position [263, 0]
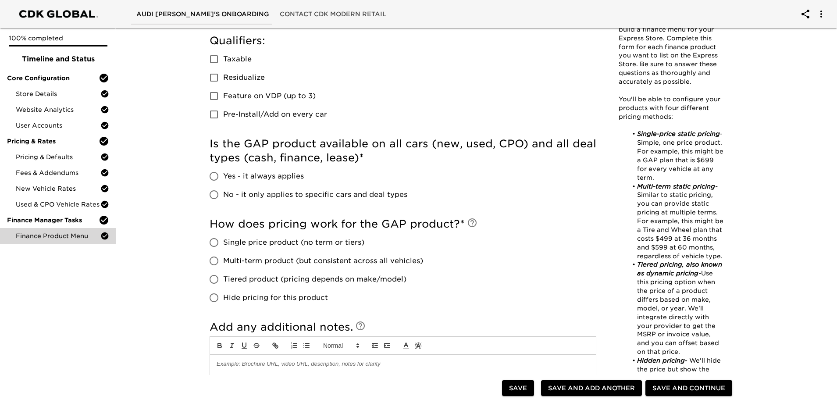
click at [222, 185] on input "Yes - it always applies" at bounding box center [214, 176] width 18 height 18
radio input "true"
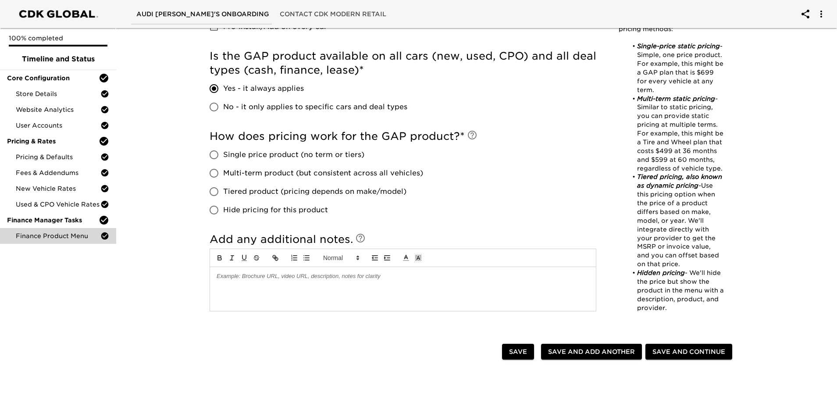
scroll to position [394, 0]
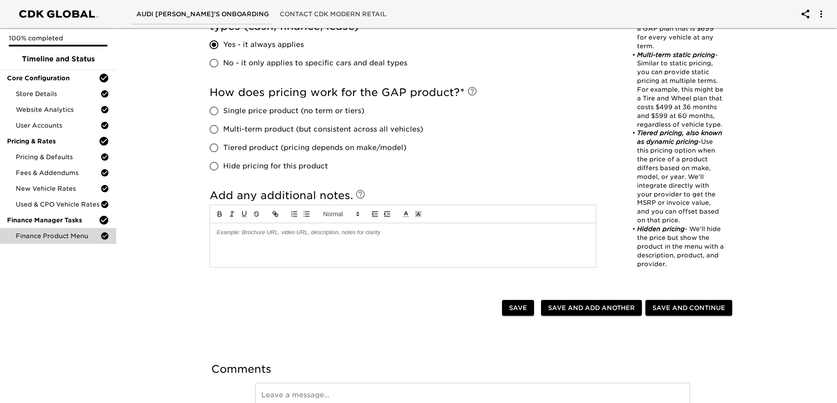
click at [234, 116] on span "Single price product (no term or tiers)" at bounding box center [293, 111] width 141 height 11
click at [223, 120] on input "Single price product (no term or tiers)" at bounding box center [214, 111] width 18 height 18
radio input "true"
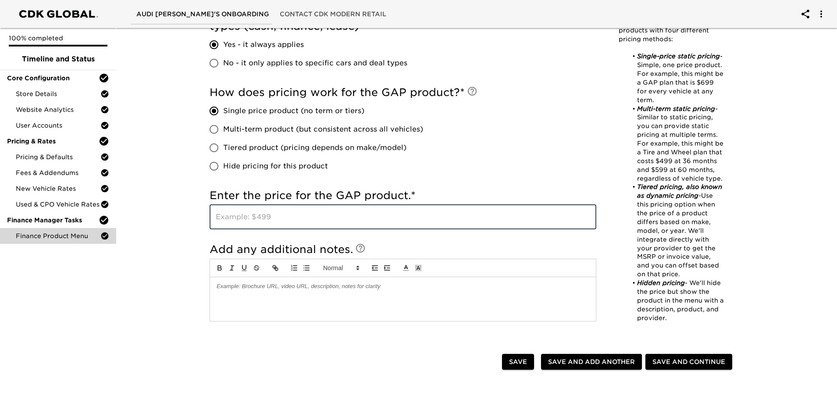
click at [340, 229] on input "text" at bounding box center [402, 217] width 386 height 25
type input "1195"
click at [510, 175] on div "How does pricing work for the GAP product? * Single price product (no term or t…" at bounding box center [402, 130] width 386 height 90
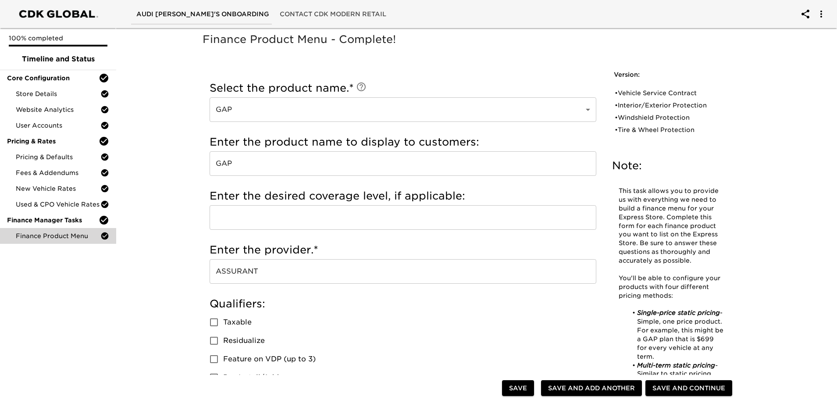
scroll to position [263, 0]
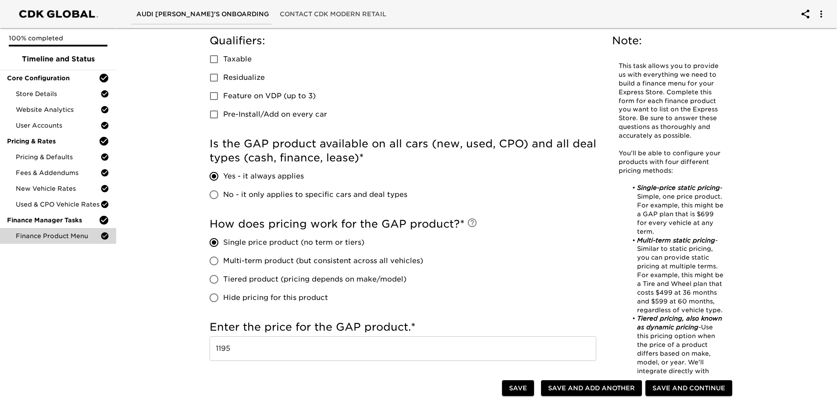
click at [566, 383] on span "Save and Add Another" at bounding box center [591, 388] width 87 height 11
radio input "false"
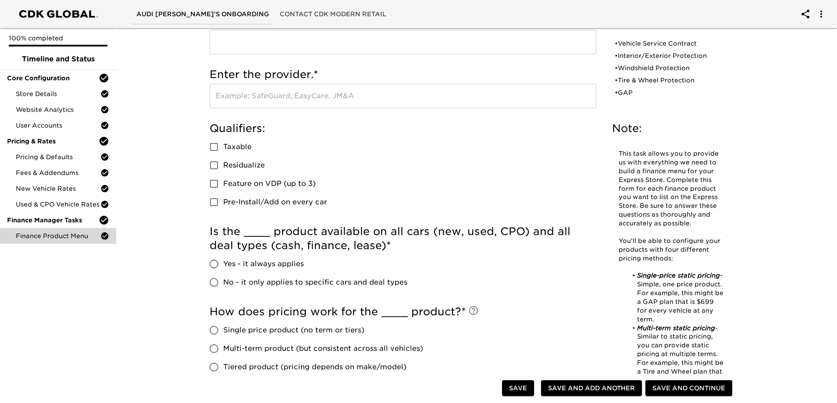
scroll to position [0, 0]
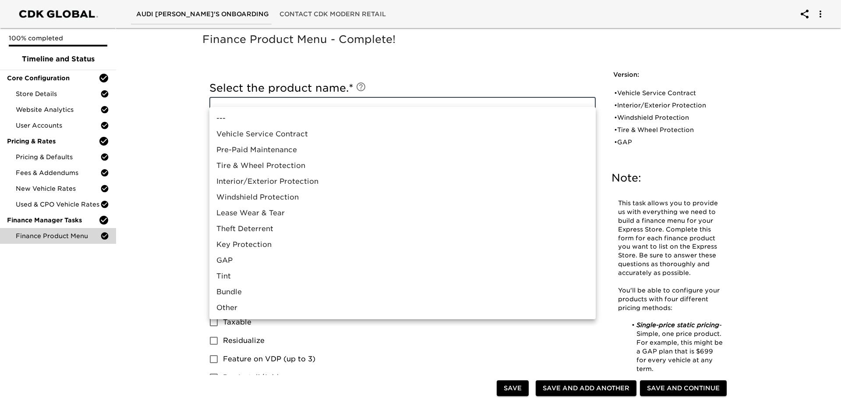
click at [240, 284] on li "Tint" at bounding box center [402, 276] width 386 height 16
type input "Tint"
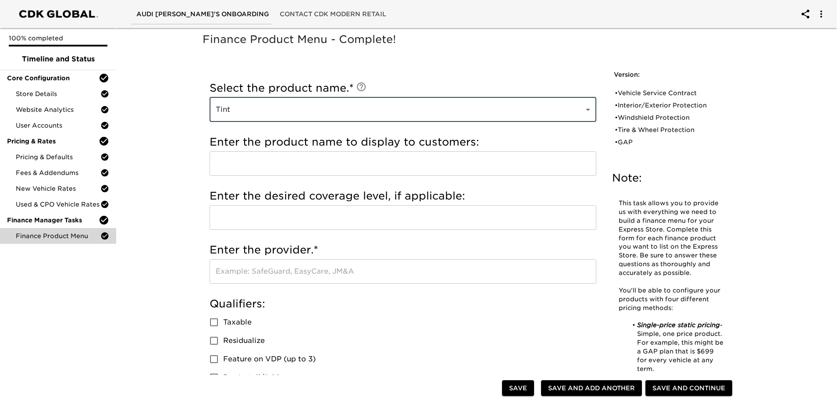
click at [385, 176] on input "text" at bounding box center [402, 163] width 386 height 25
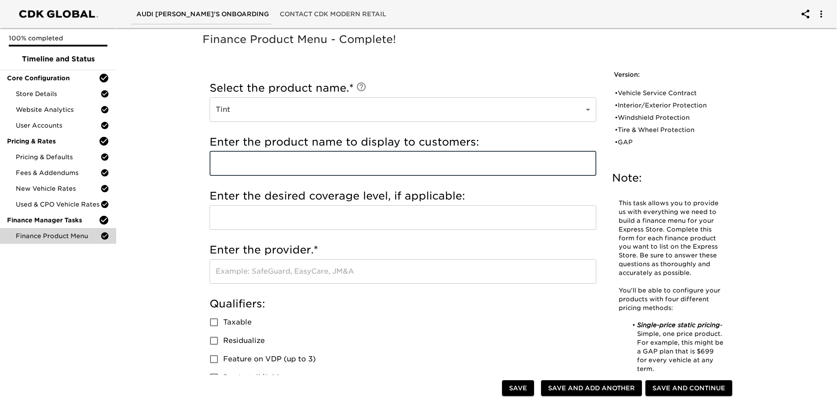
click at [383, 176] on input "text" at bounding box center [402, 163] width 386 height 25
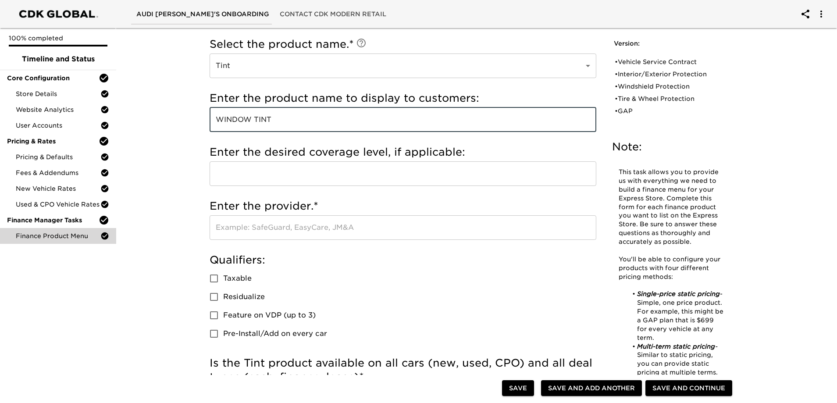
scroll to position [88, 0]
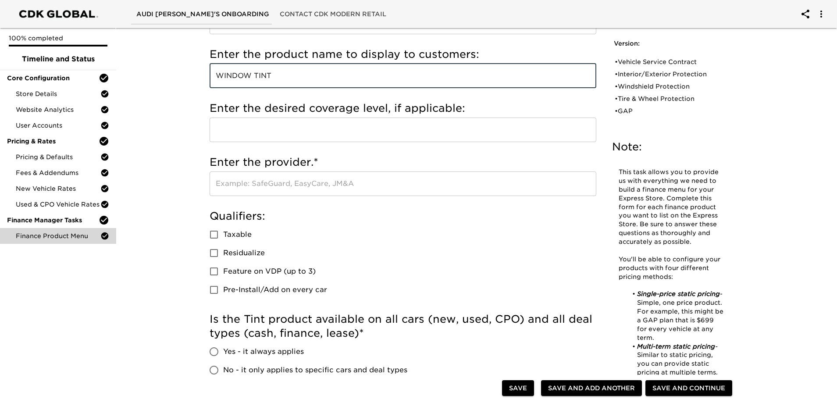
type input "WINDOW TINT"
click at [354, 196] on input "text" at bounding box center [402, 183] width 386 height 25
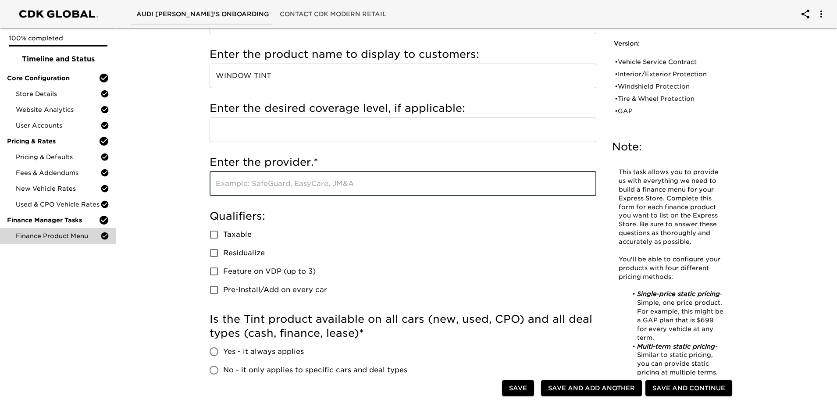
click at [377, 169] on h5 "Enter the provider. *" at bounding box center [402, 162] width 386 height 14
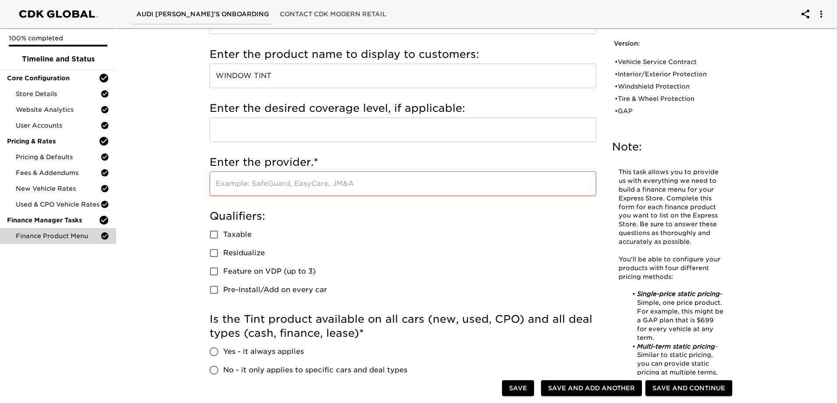
click at [361, 196] on input "text" at bounding box center [402, 183] width 386 height 25
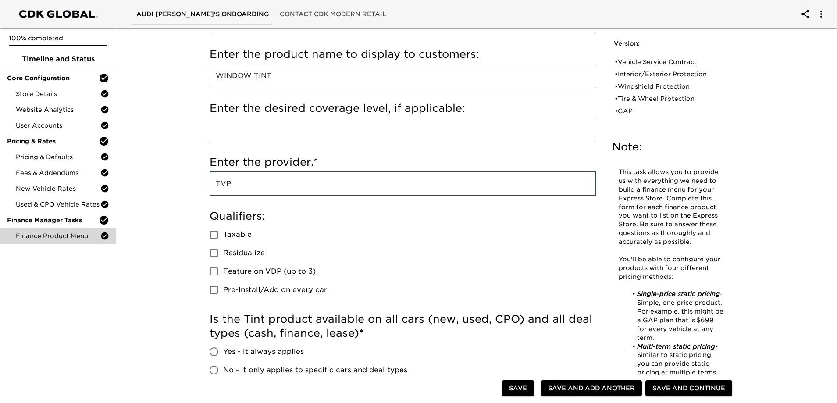
click at [365, 223] on h5 "Qualifiers:" at bounding box center [402, 216] width 386 height 14
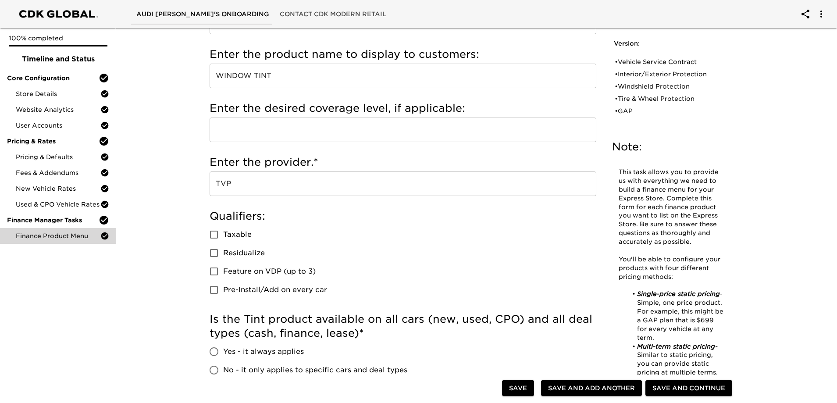
click at [317, 196] on input "TVP" at bounding box center [402, 183] width 386 height 25
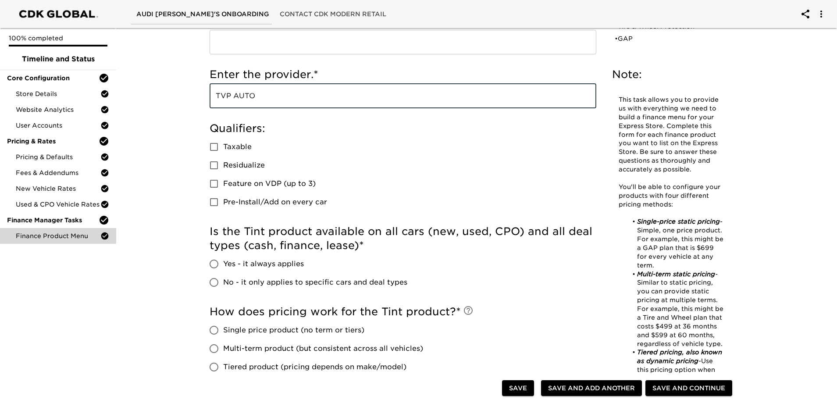
scroll to position [351, 0]
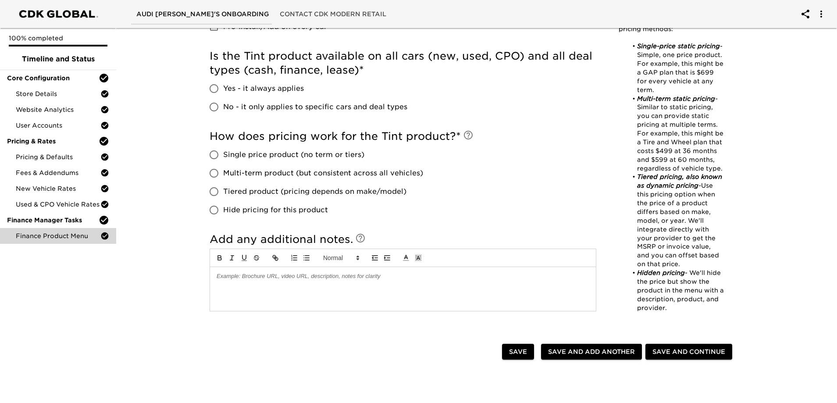
type input "TVP AUTO"
click at [213, 182] on input "Multi-term product (but consistent across all vehicles)" at bounding box center [214, 173] width 18 height 18
radio input "true"
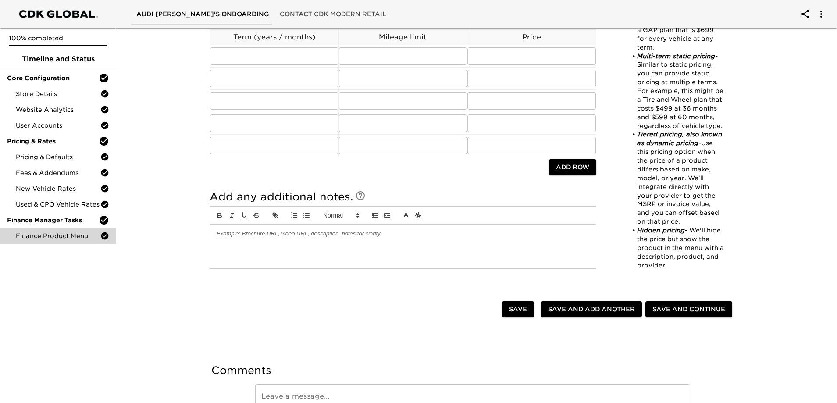
scroll to position [613, 0]
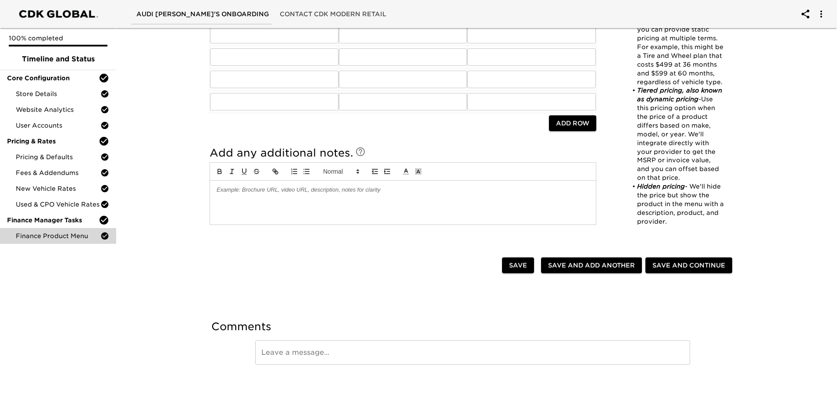
click at [311, 21] on input "text" at bounding box center [274, 13] width 128 height 18
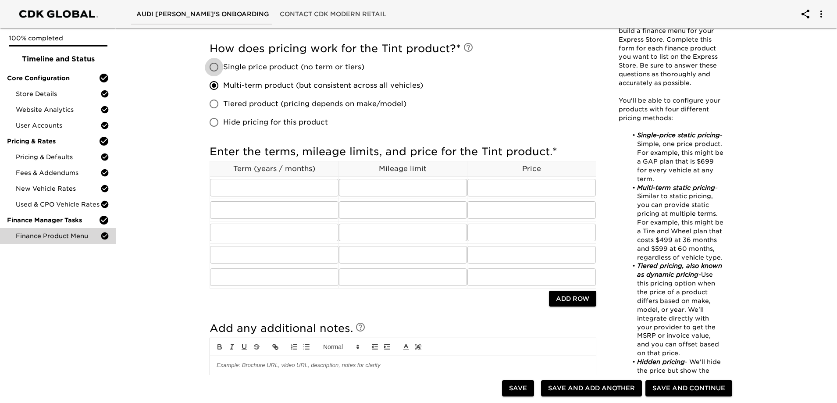
click at [220, 76] on input "Single price product (no term or tiers)" at bounding box center [214, 67] width 18 height 18
radio input "true"
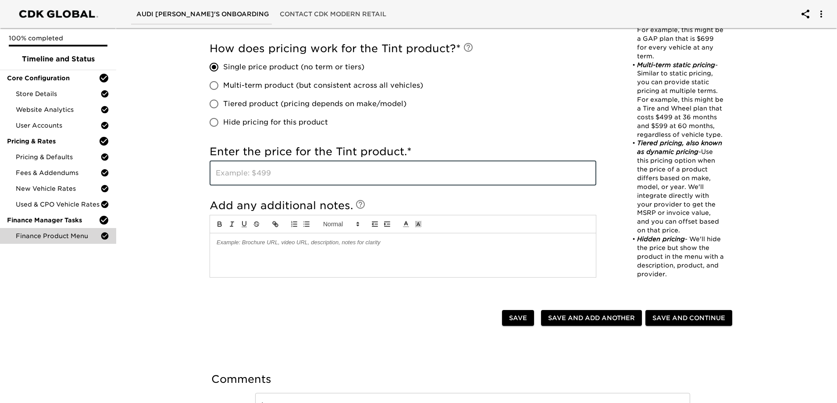
click at [288, 185] on input "text" at bounding box center [402, 173] width 386 height 25
click at [319, 185] on input "text" at bounding box center [402, 173] width 386 height 25
type input "499"
click at [542, 131] on div "How does pricing work for the Tint product? * Single price product (no term or …" at bounding box center [402, 87] width 386 height 90
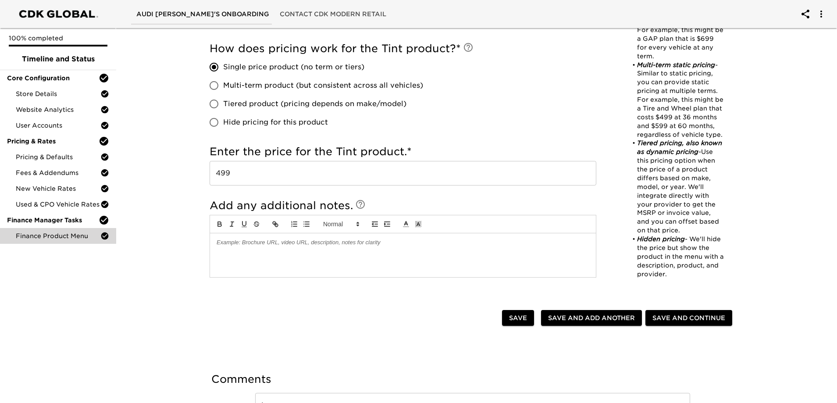
click at [419, 185] on input "499" at bounding box center [402, 173] width 386 height 25
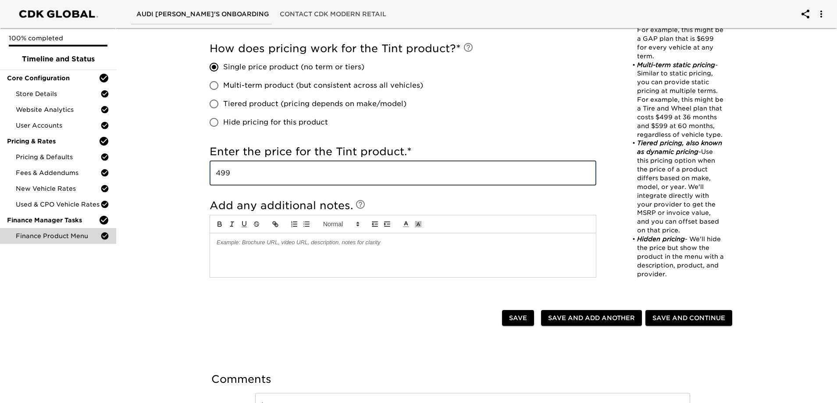
click at [517, 140] on div "How does pricing work for the Tint product? * Single price product (no term or …" at bounding box center [402, 88] width 386 height 103
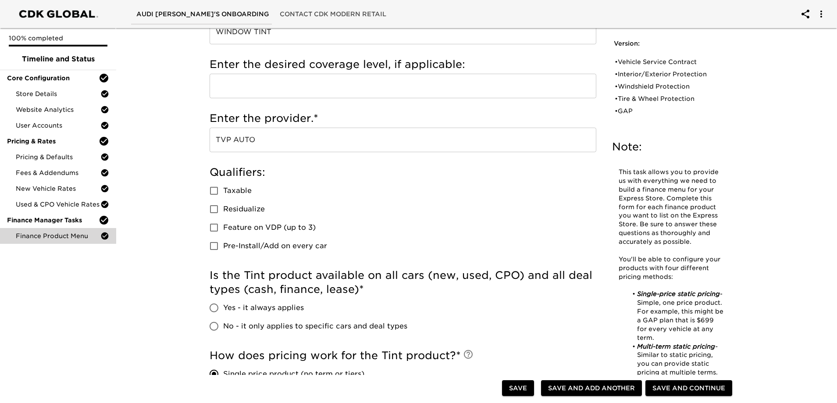
scroll to position [219, 0]
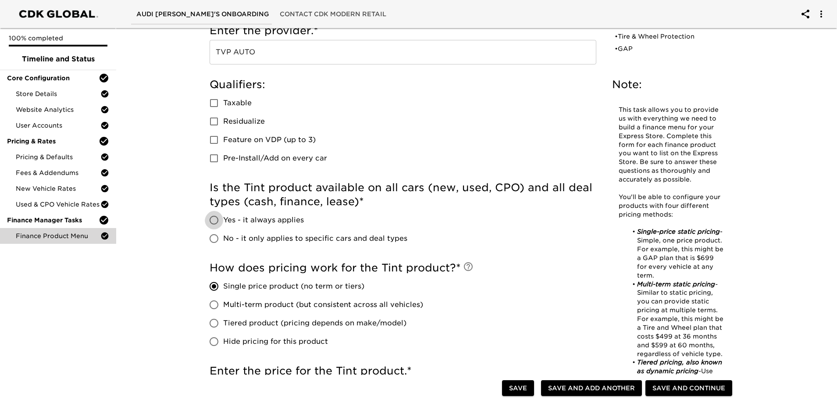
click at [223, 229] on input "Yes - it always applies" at bounding box center [214, 220] width 18 height 18
radio input "true"
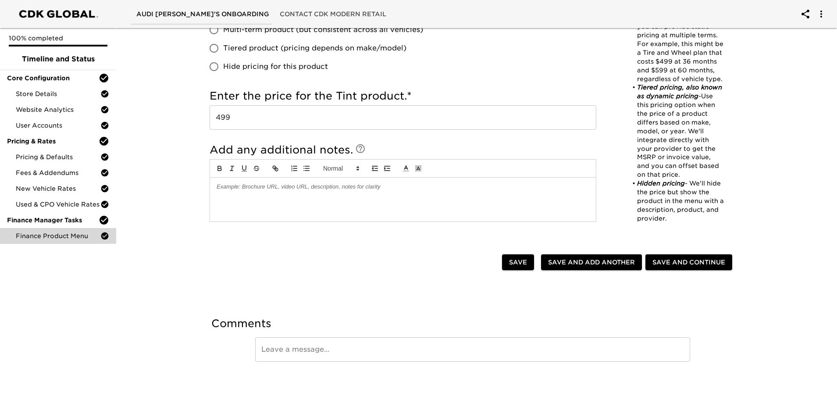
scroll to position [712, 0]
click at [584, 257] on span "Save and Add Another" at bounding box center [591, 262] width 87 height 11
radio input "false"
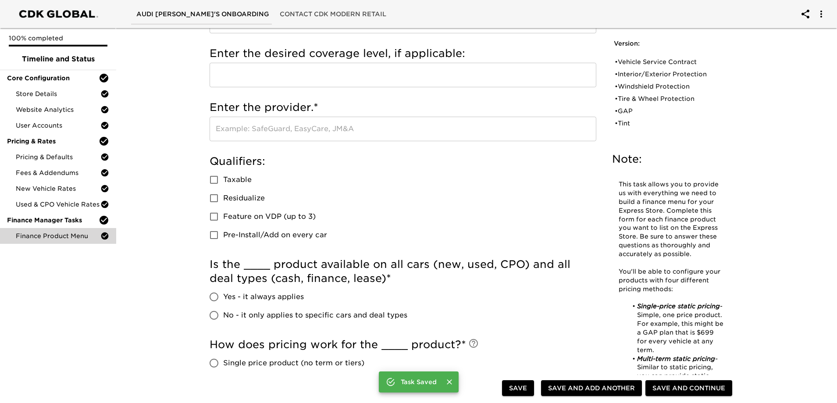
scroll to position [0, 0]
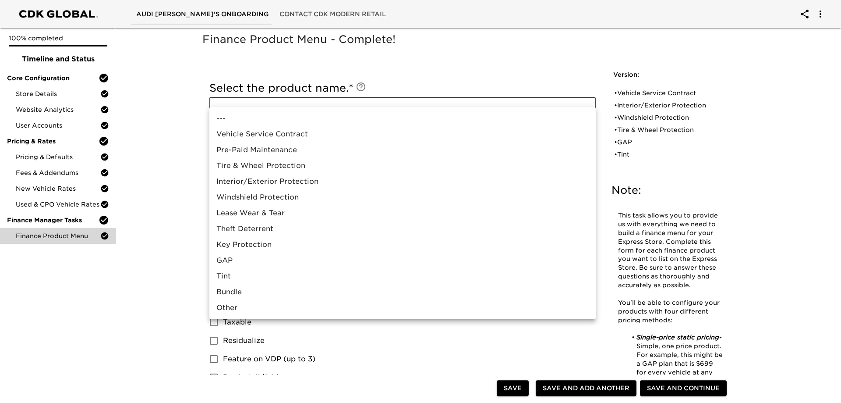
click at [254, 300] on li "Bundle" at bounding box center [402, 292] width 386 height 16
type input "Bundle"
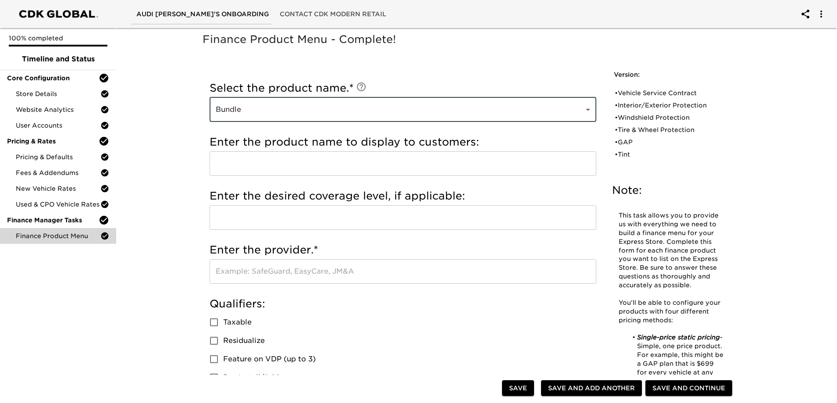
click at [300, 174] on input "text" at bounding box center [402, 163] width 386 height 25
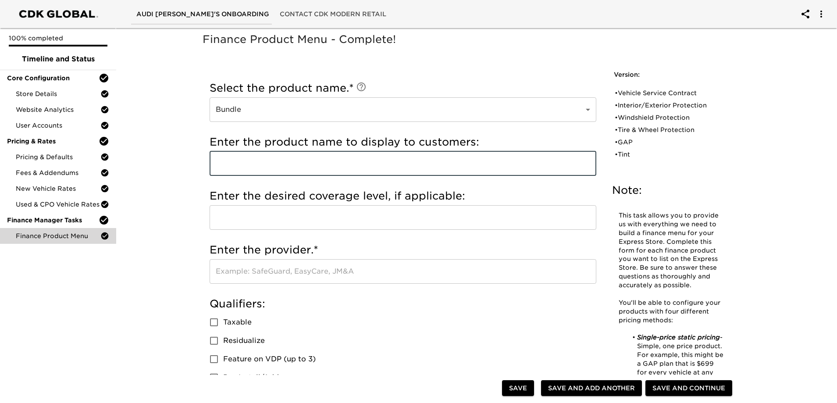
click at [300, 174] on input "text" at bounding box center [402, 163] width 386 height 25
click at [313, 145] on div "Enter the product name to display to customers: ​" at bounding box center [402, 158] width 386 height 54
click at [311, 176] on input "text" at bounding box center [402, 163] width 386 height 25
type input "TIRE & WHEEL PROTECTION BUNDLE"
click at [302, 225] on input "text" at bounding box center [402, 217] width 386 height 25
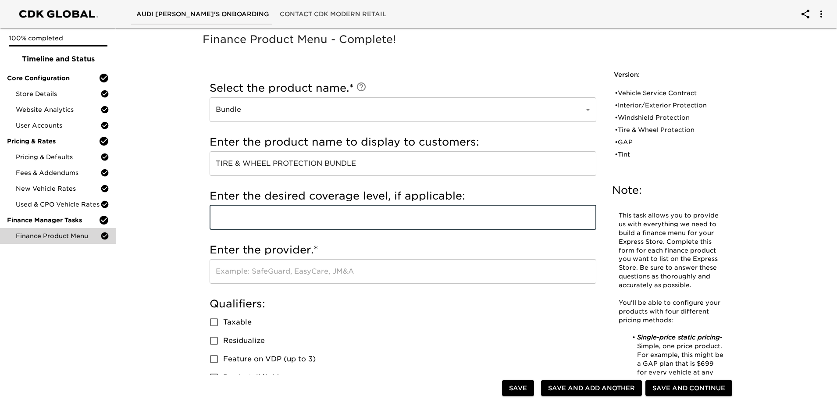
scroll to position [88, 0]
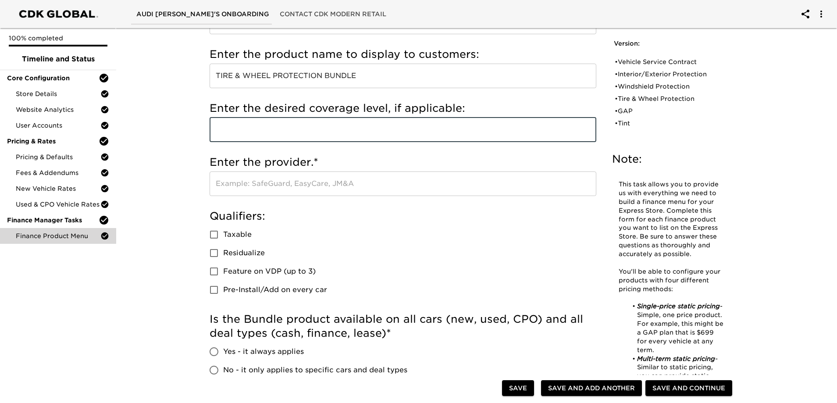
click at [317, 142] on input "text" at bounding box center [402, 129] width 386 height 25
click at [188, 157] on div "Finance Product Menu - Complete! Note: This task allows you to provide us with …" at bounding box center [472, 346] width 724 height 818
click at [260, 142] on input "text" at bounding box center [402, 129] width 386 height 25
click at [365, 196] on input "text" at bounding box center [402, 183] width 386 height 25
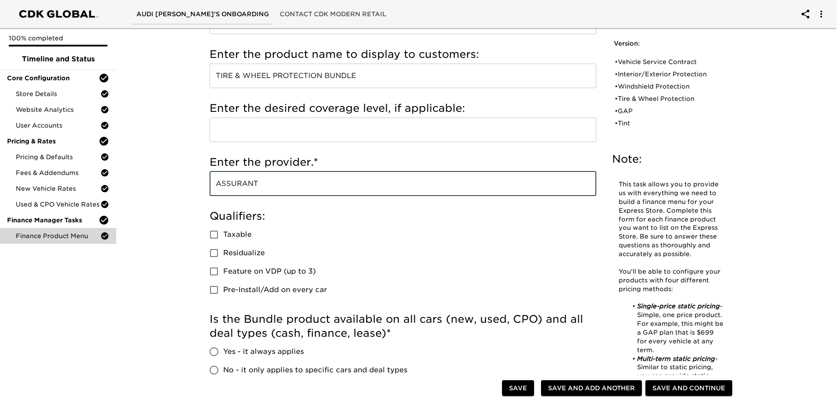
type input "ASSURANT"
click at [205, 228] on div "Select the product name. * Bundle Bundle ​ Enter the custom product name. * ​ E…" at bounding box center [402, 287] width 401 height 611
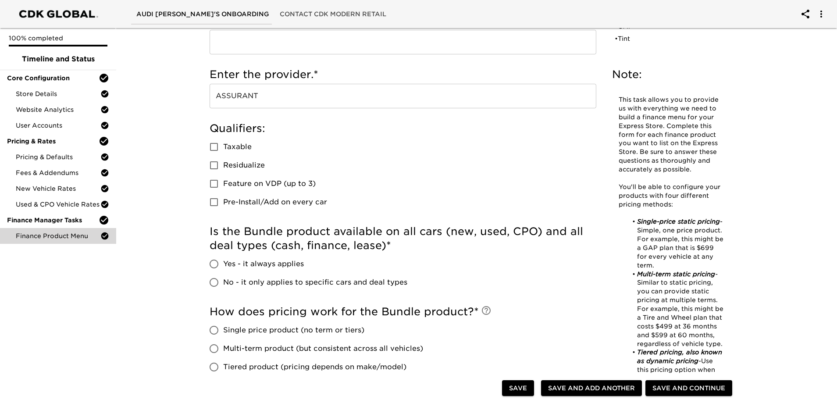
scroll to position [307, 0]
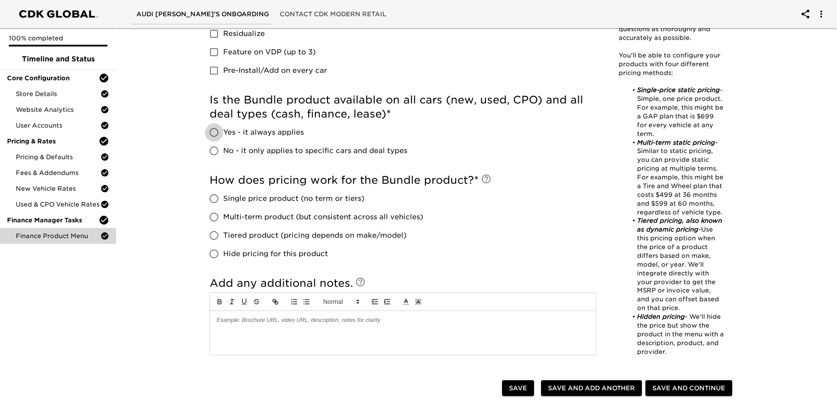
click at [214, 142] on input "Yes - it always applies" at bounding box center [214, 132] width 18 height 18
radio input "true"
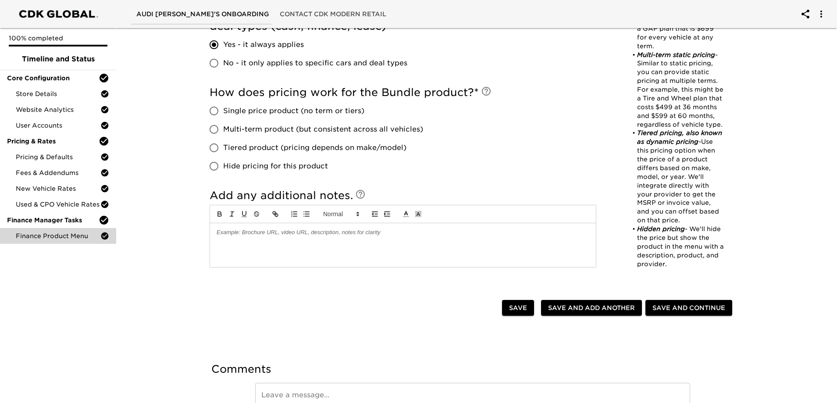
click at [216, 138] on input "Multi-term product (but consistent across all vehicles)" at bounding box center [214, 129] width 18 height 18
radio input "true"
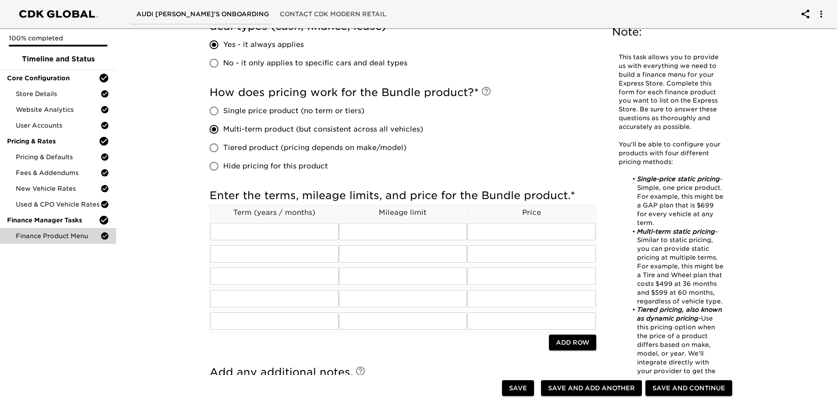
scroll to position [526, 0]
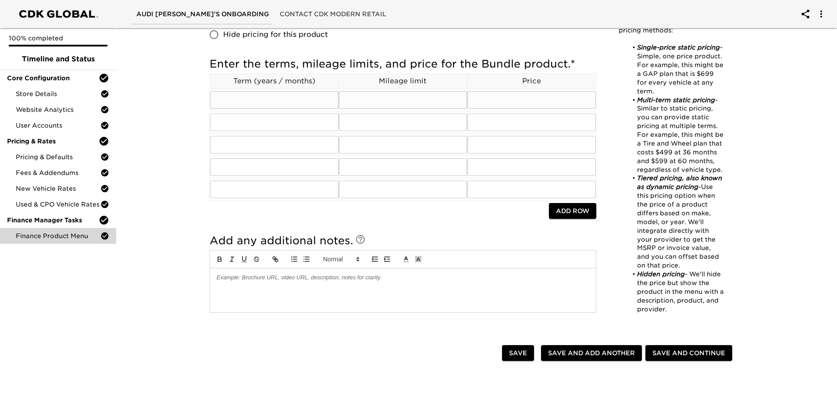
click at [302, 109] on input "text" at bounding box center [274, 100] width 128 height 18
type input "3/36"
click at [417, 109] on input "text" at bounding box center [403, 100] width 128 height 18
type input "9"
type input "UNLIMITED"
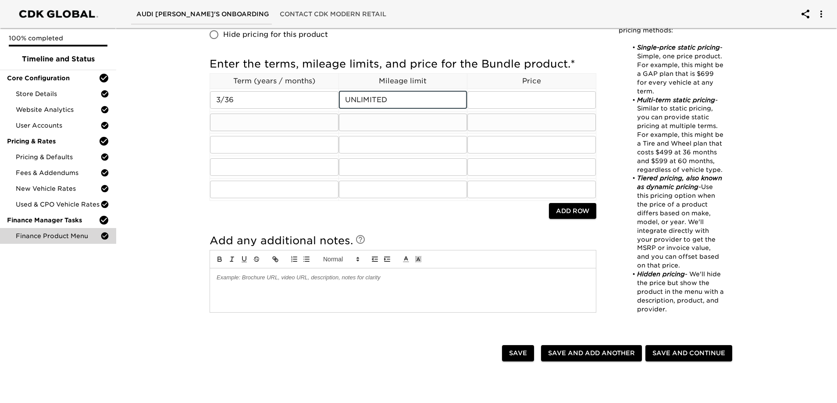
click at [397, 131] on input "text" at bounding box center [403, 122] width 128 height 18
type input "UNLIMITED"
click at [347, 153] on input "text" at bounding box center [403, 145] width 128 height 18
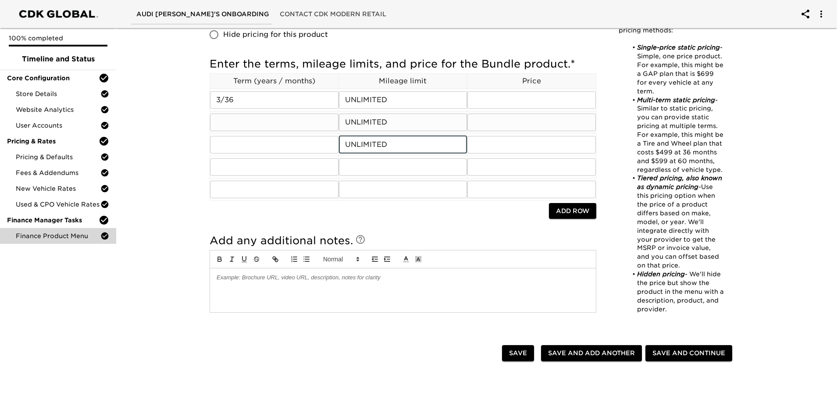
type input "UNLIMITED"
click at [289, 131] on input "text" at bounding box center [274, 122] width 128 height 18
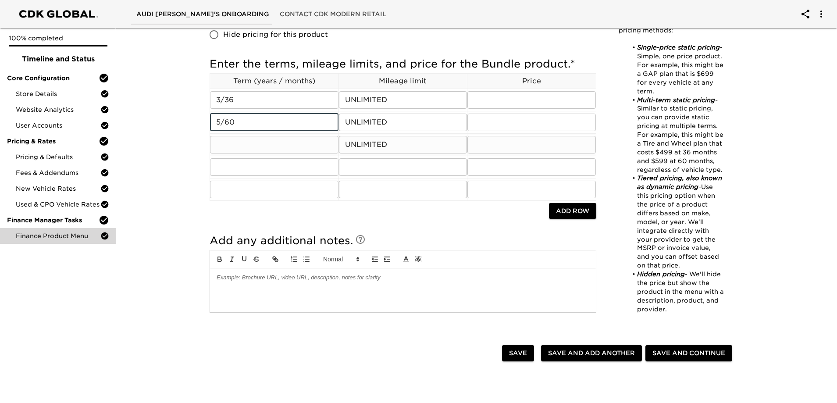
type input "5/60"
click at [267, 153] on input "text" at bounding box center [274, 145] width 128 height 18
type input "7/84"
click at [538, 109] on input "text" at bounding box center [531, 100] width 128 height 18
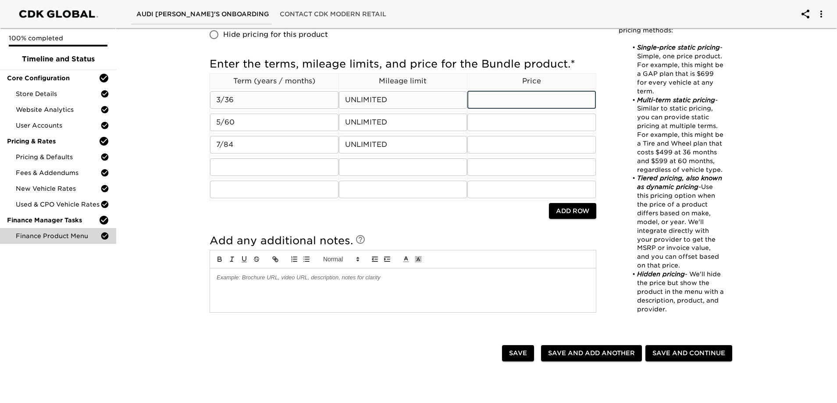
click at [541, 109] on input "text" at bounding box center [531, 100] width 128 height 18
type input "3350"
click at [544, 131] on input "text" at bounding box center [531, 122] width 128 height 18
type input "3550"
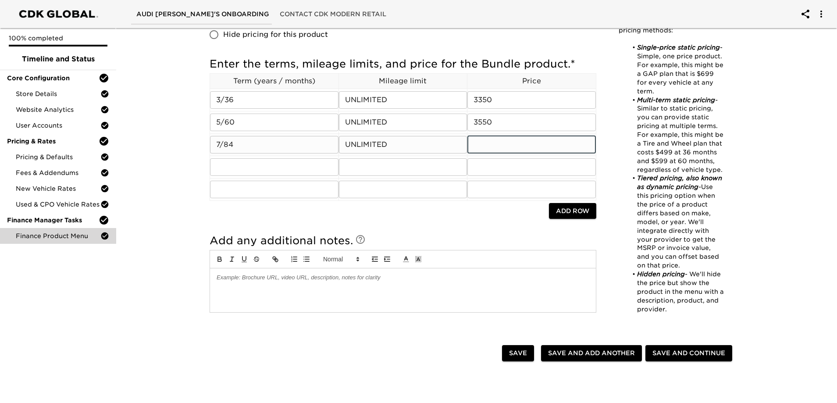
click at [540, 153] on input "text" at bounding box center [531, 145] width 128 height 18
type input "3750"
click at [620, 221] on ul "Single-price static pricing - Simple, one price product. For example, this migh…" at bounding box center [670, 178] width 105 height 270
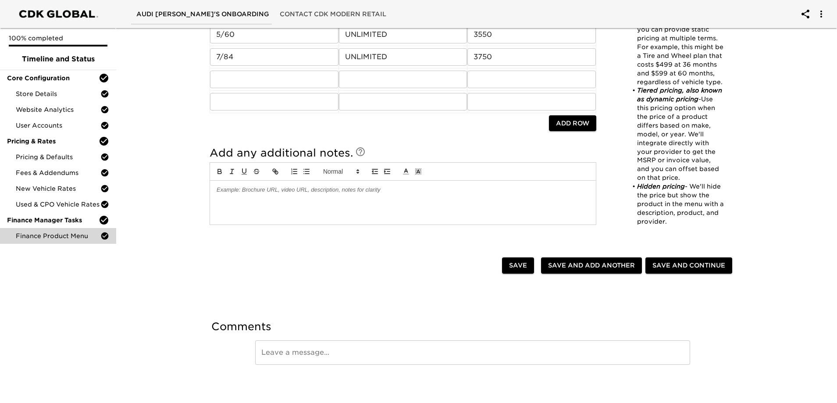
click at [652, 271] on span "Save and Continue" at bounding box center [688, 265] width 73 height 11
